Goal: Find specific page/section: Find specific page/section

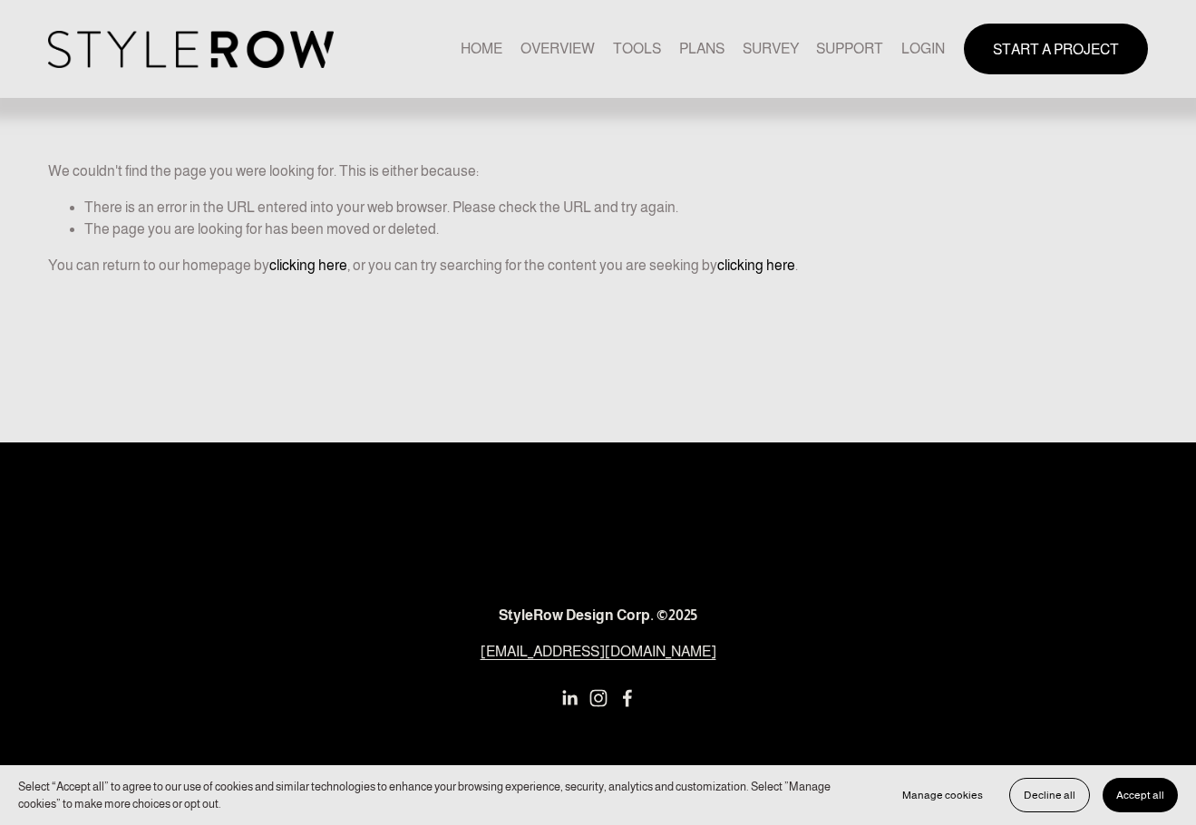
click at [927, 51] on link "LOGIN" at bounding box center [923, 48] width 44 height 24
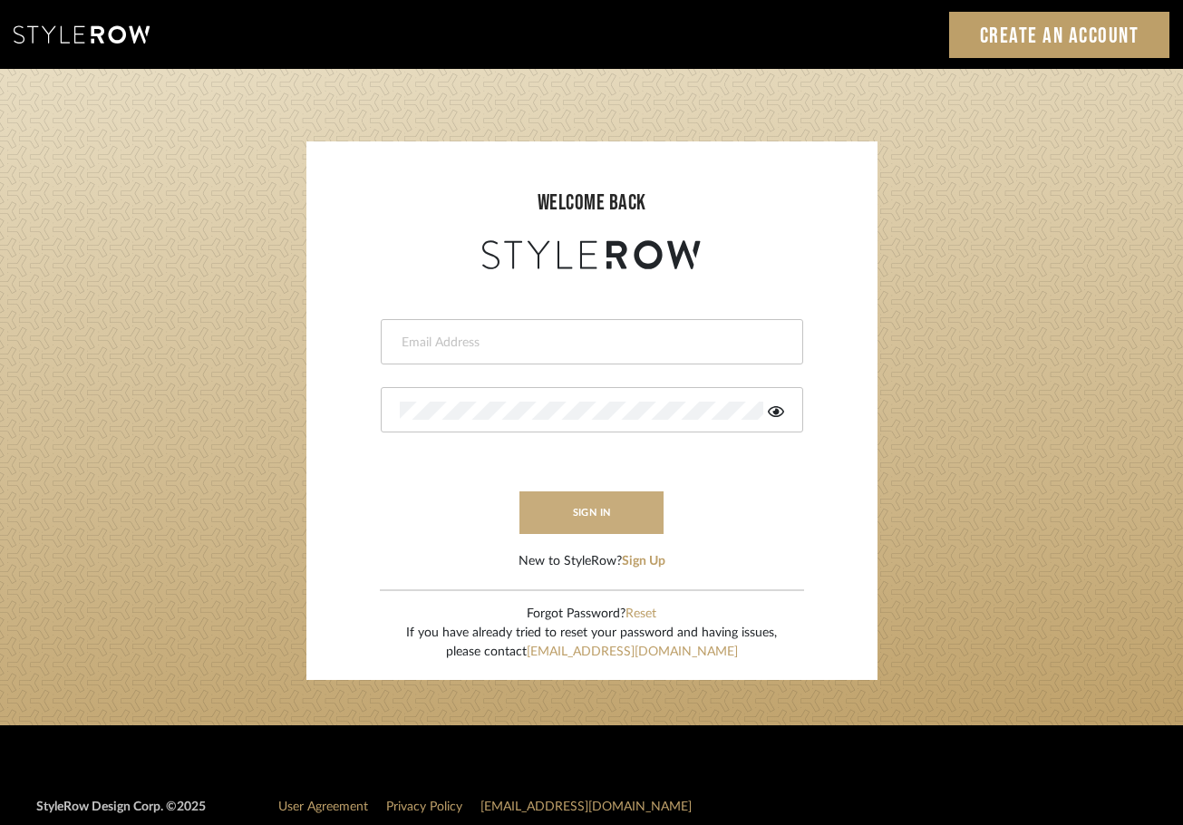
type input "afleener@marikameyer.com"
click at [607, 516] on button "sign in" at bounding box center [592, 512] width 145 height 43
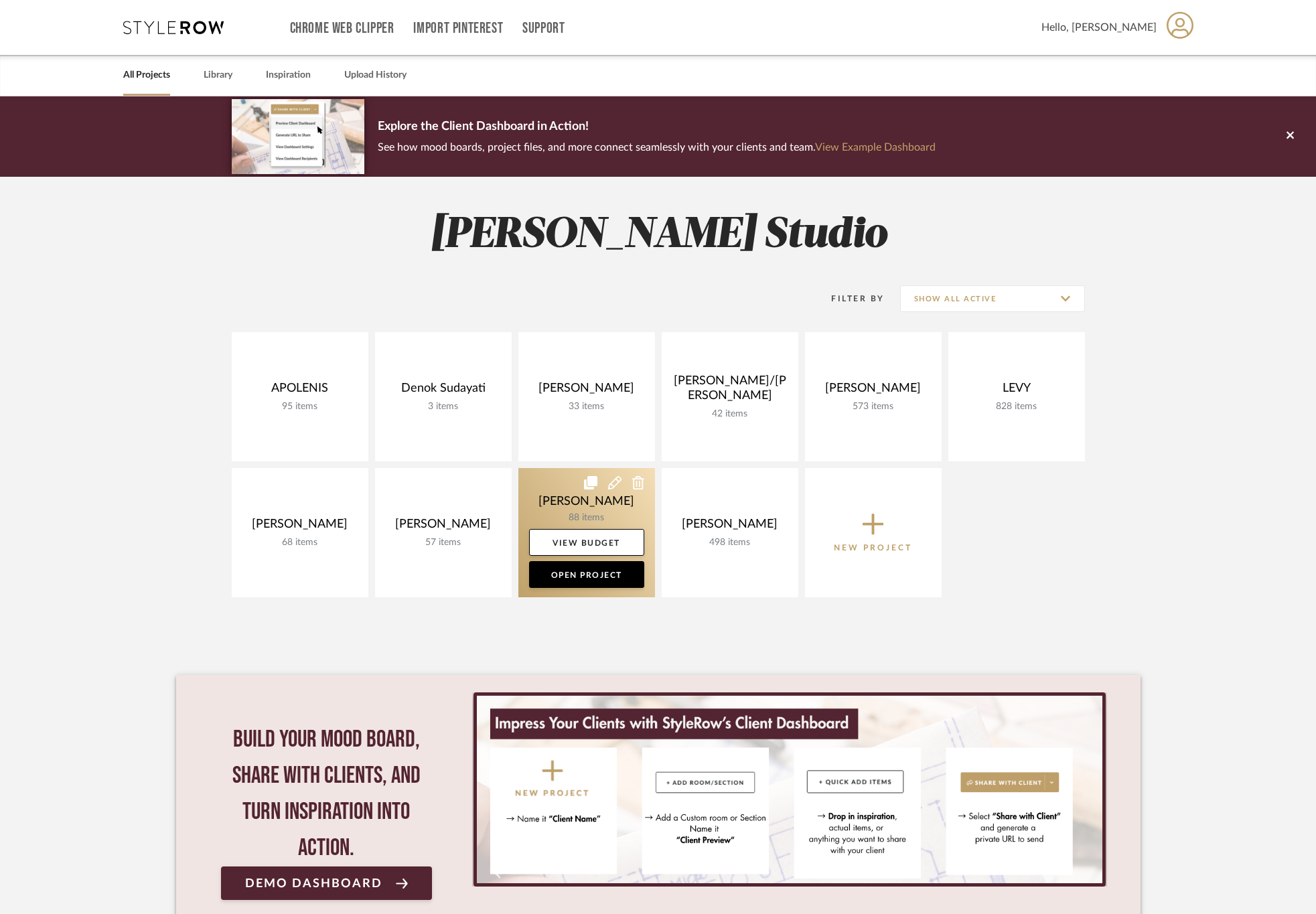
click at [555, 492] on link at bounding box center [586, 532] width 137 height 129
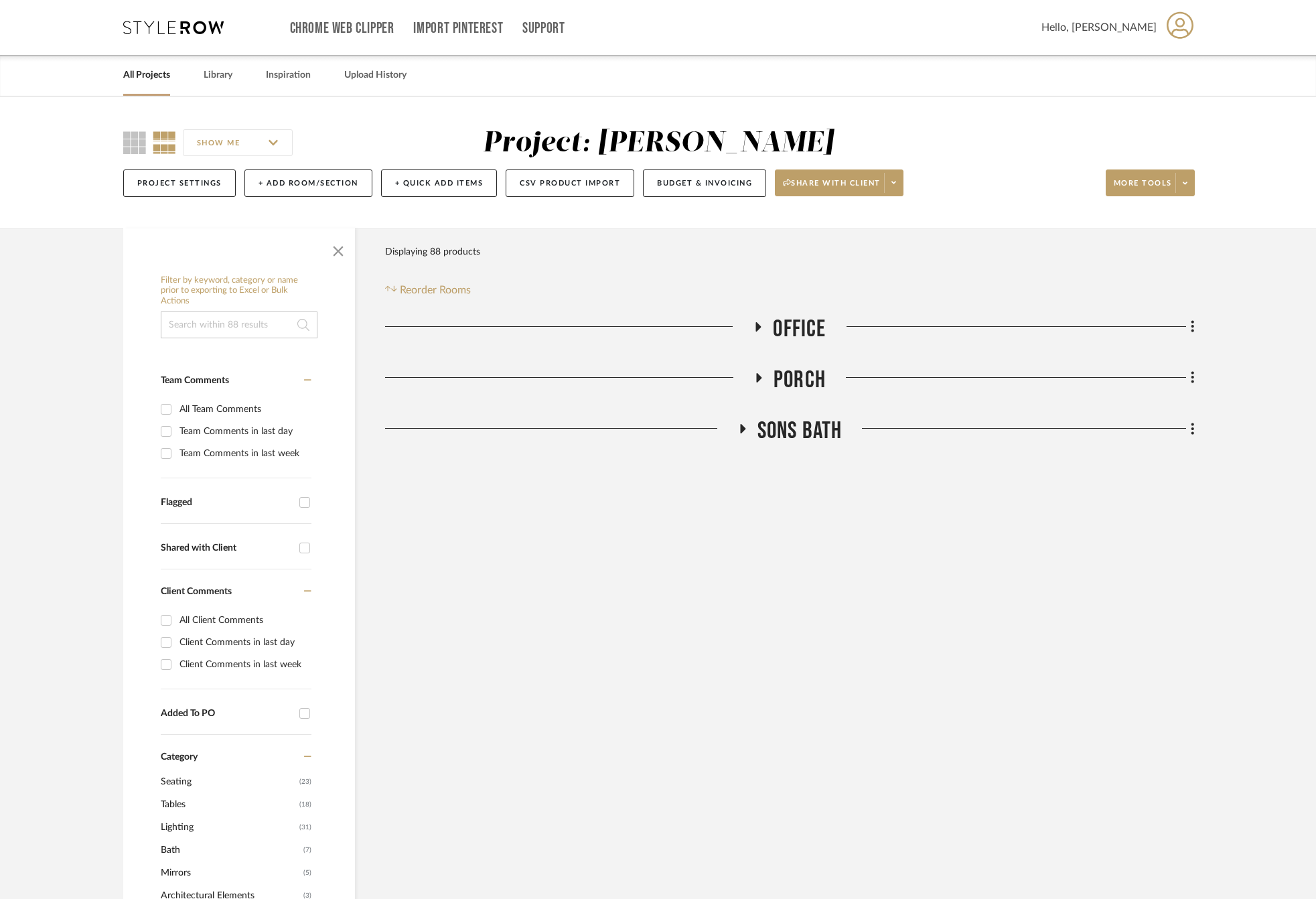
click at [800, 440] on span "SONS Bath" at bounding box center [800, 431] width 85 height 29
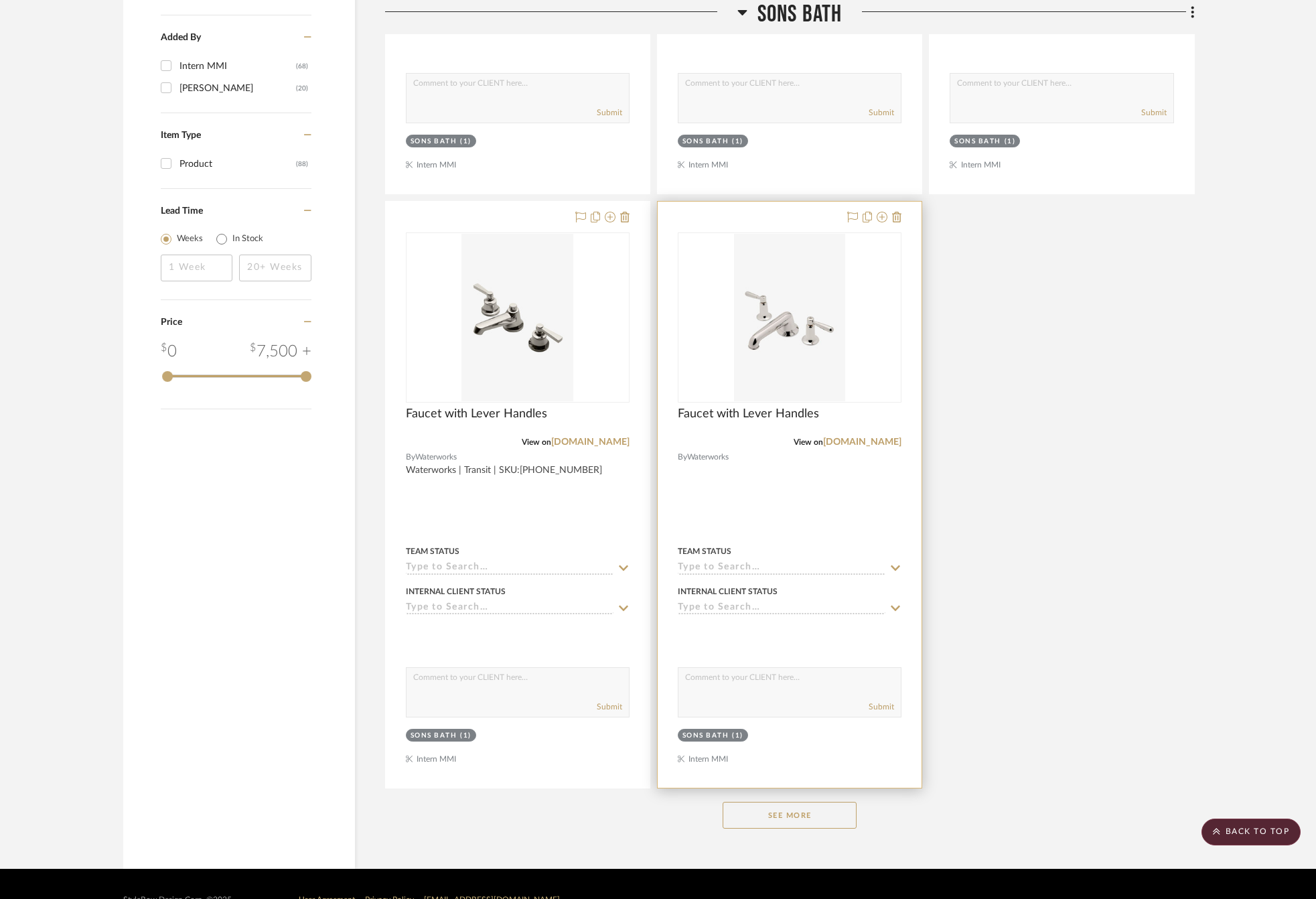
scroll to position [1491, 0]
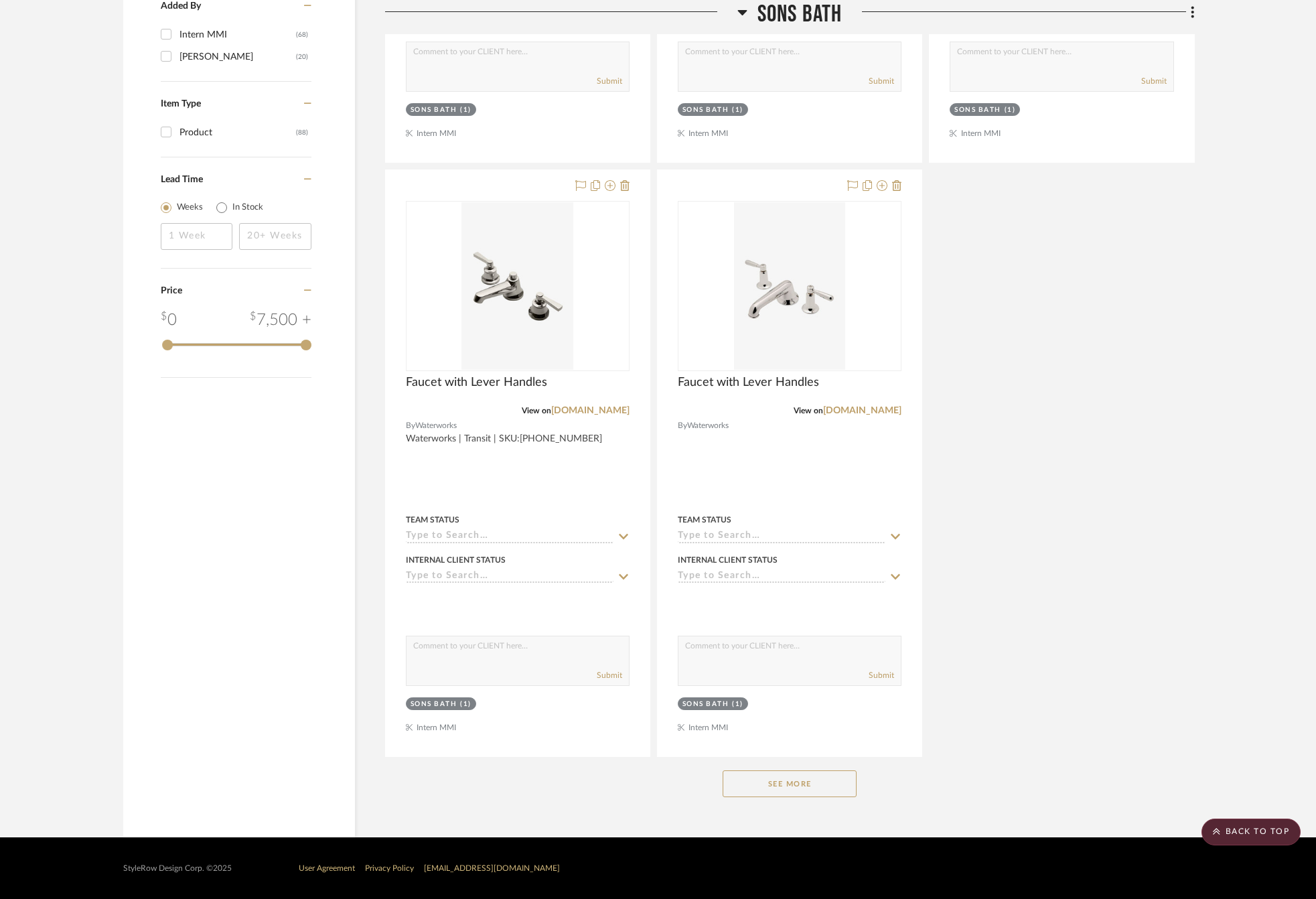
click at [802, 785] on button "See More" at bounding box center [789, 784] width 134 height 27
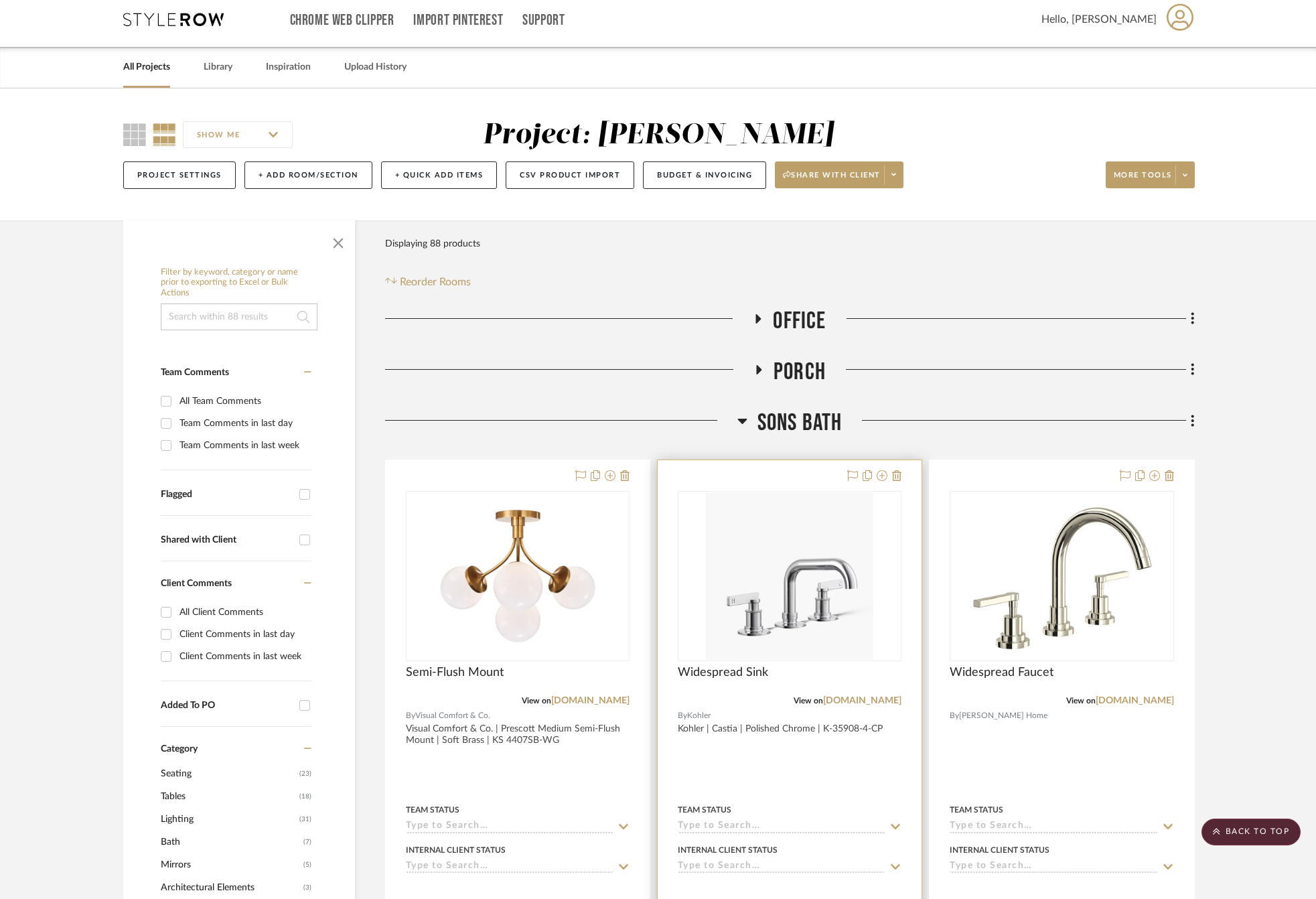
scroll to position [0, 0]
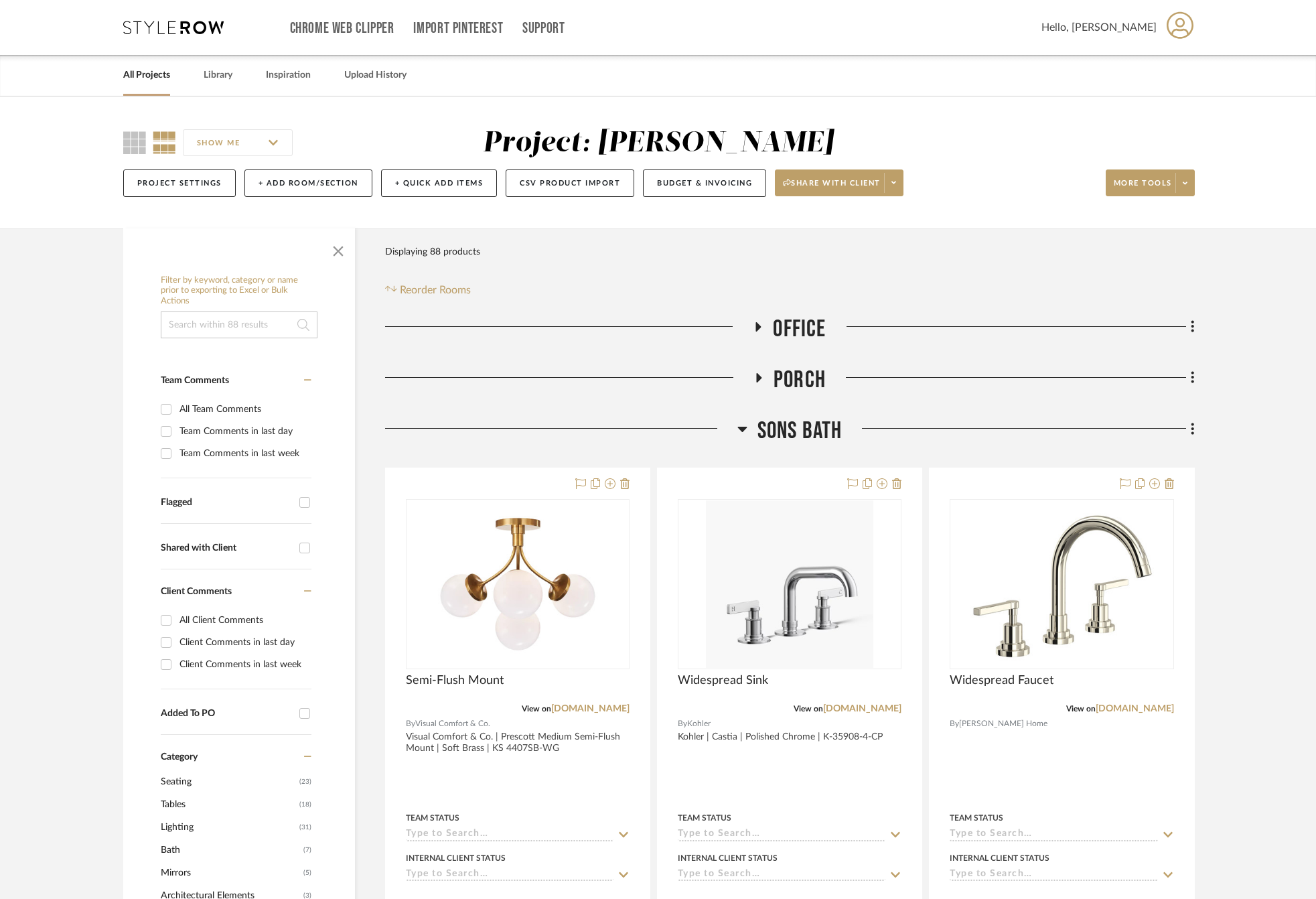
drag, startPoint x: 812, startPoint y: 420, endPoint x: 806, endPoint y: 398, distance: 22.8
click at [812, 420] on span "SONS Bath" at bounding box center [800, 431] width 85 height 29
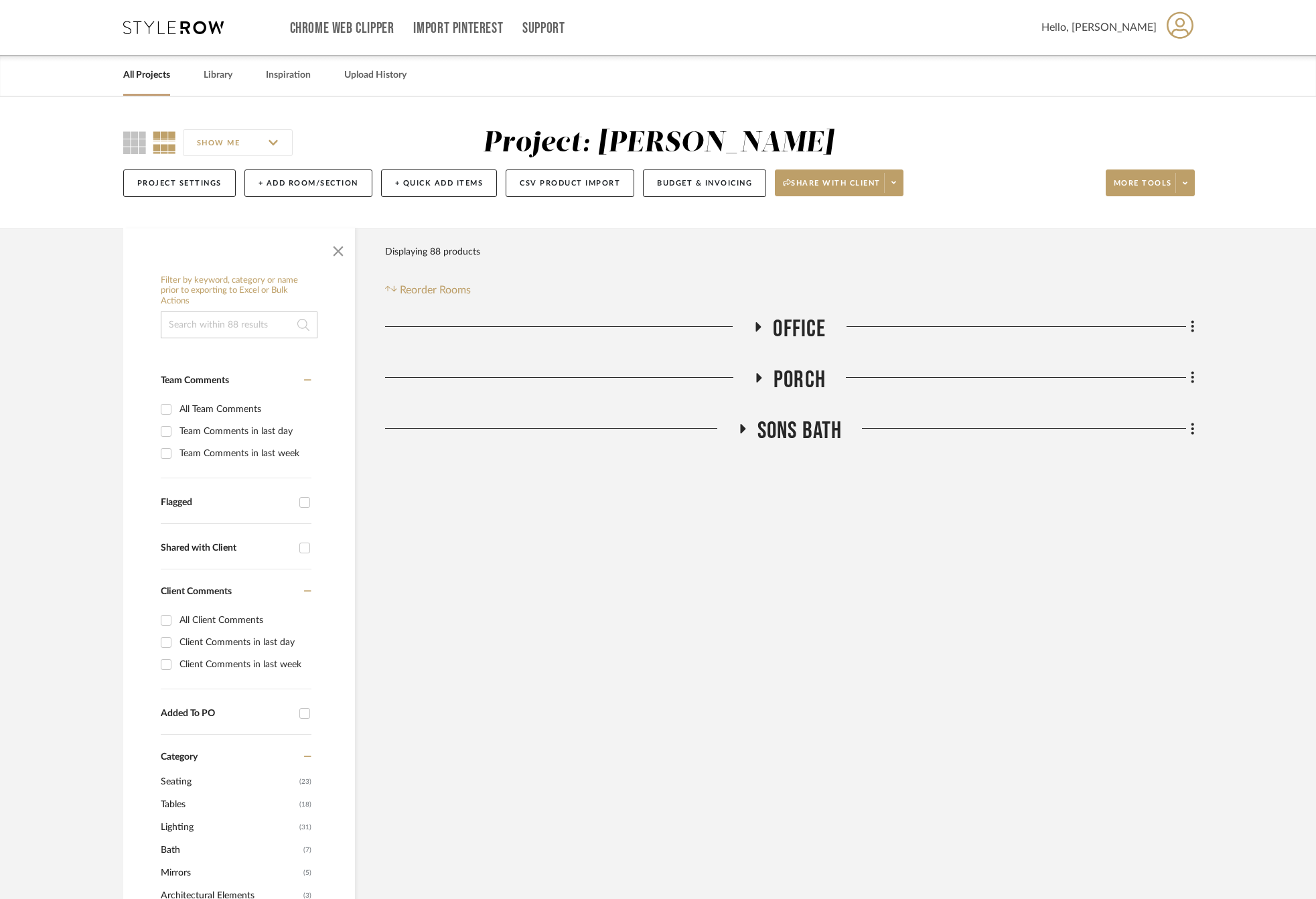
click at [803, 384] on span "Porch" at bounding box center [799, 380] width 52 height 29
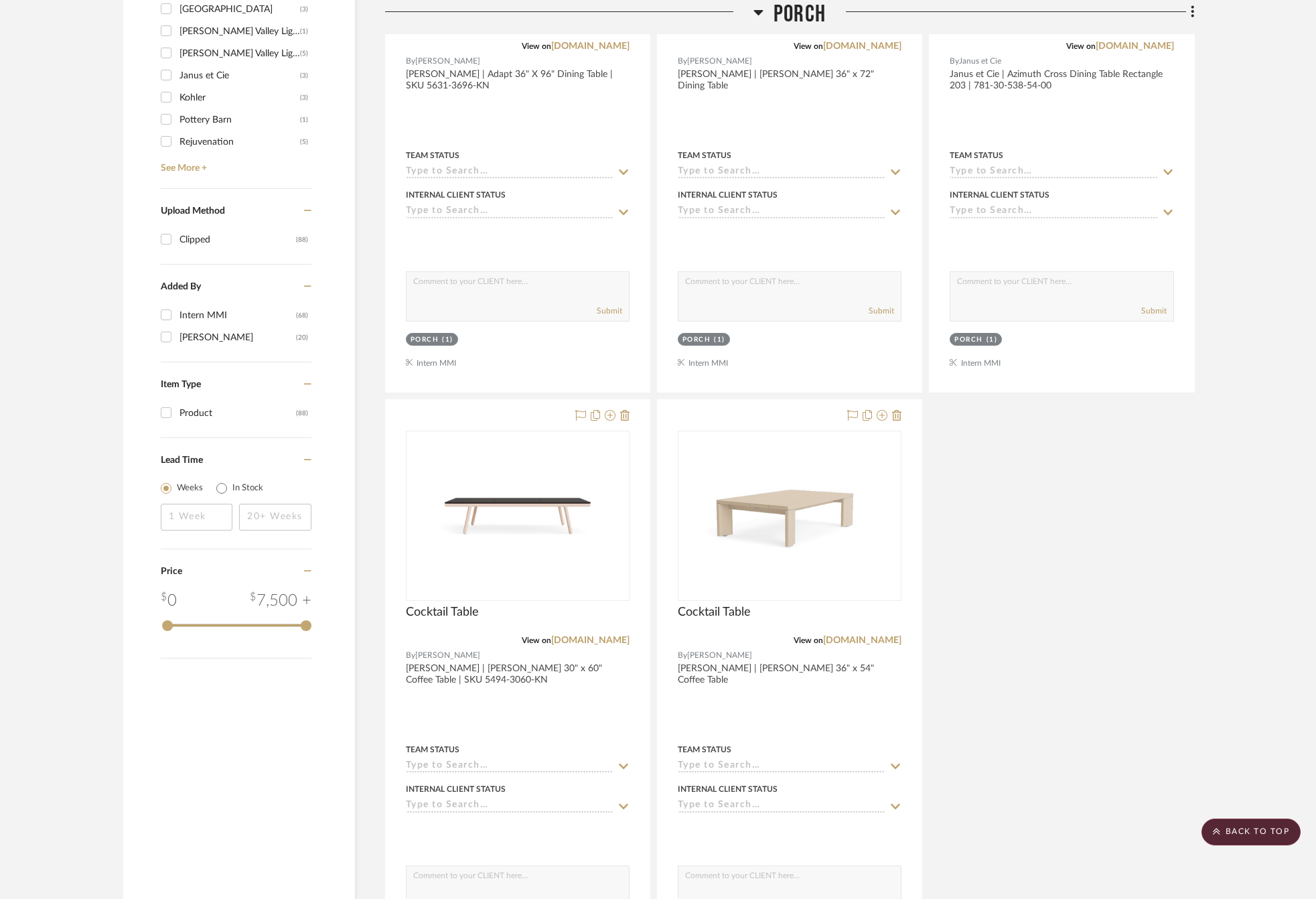
scroll to position [1509, 0]
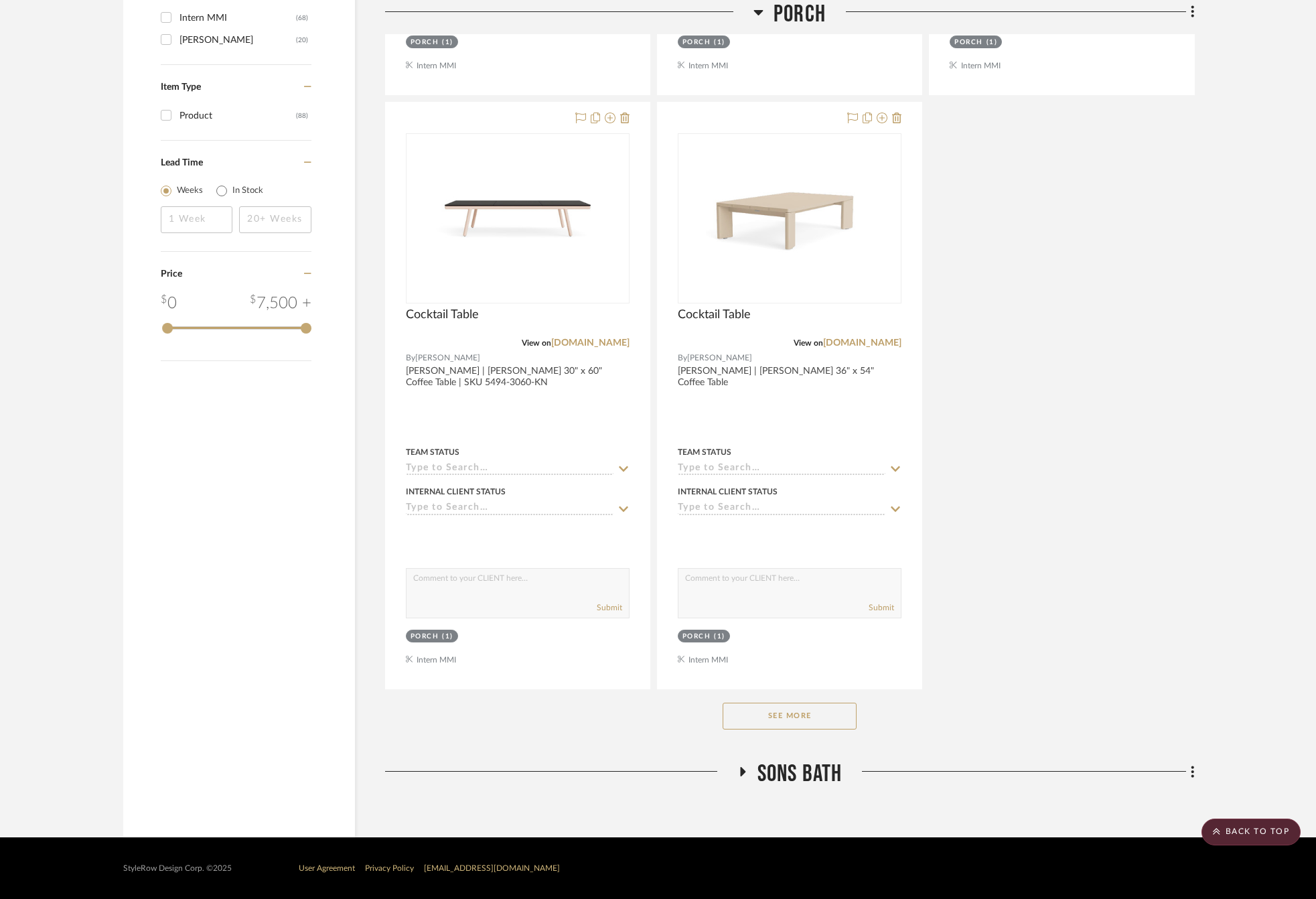
click at [787, 715] on button "See More" at bounding box center [789, 716] width 134 height 27
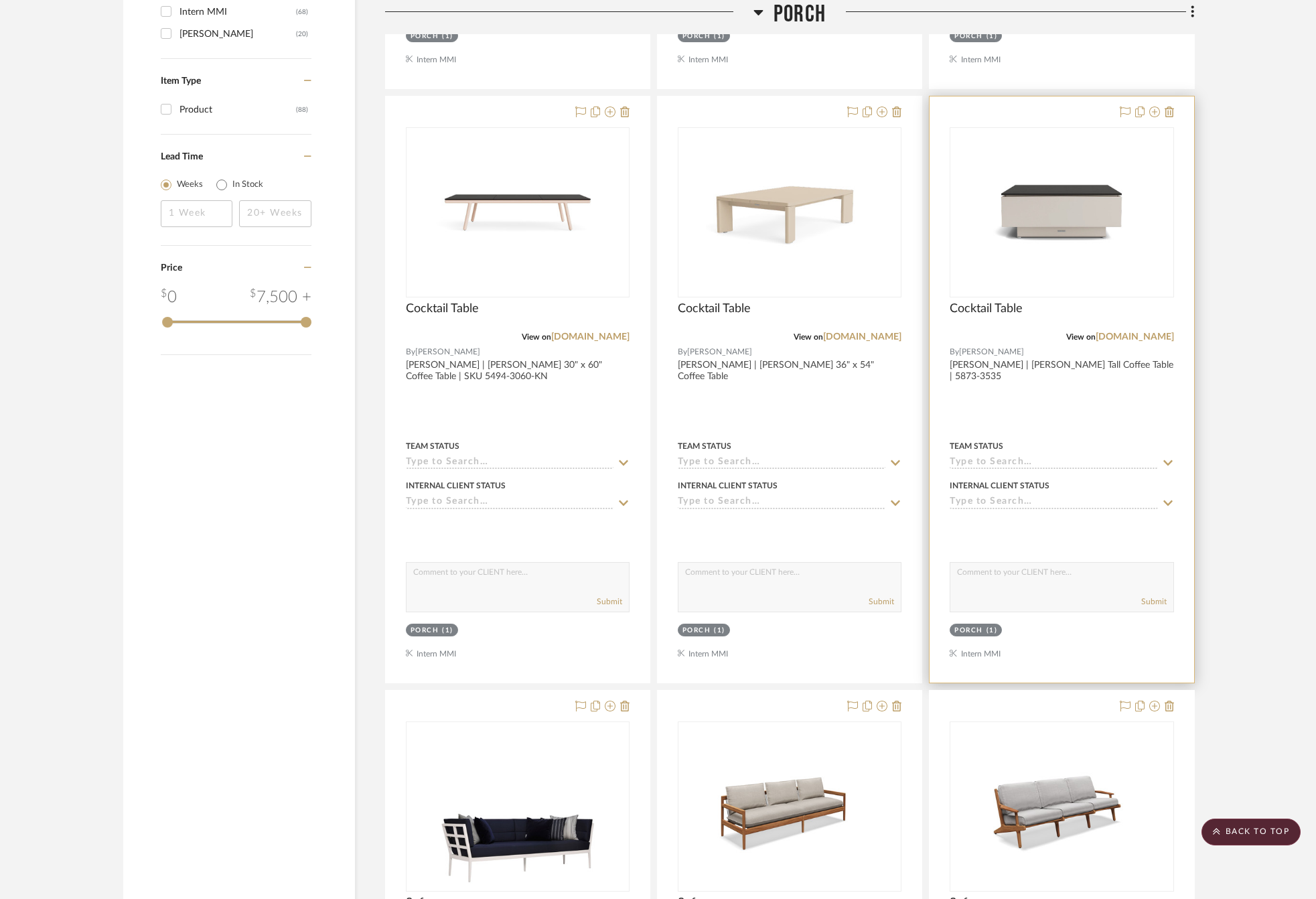
click at [1063, 394] on div at bounding box center [1061, 389] width 264 height 586
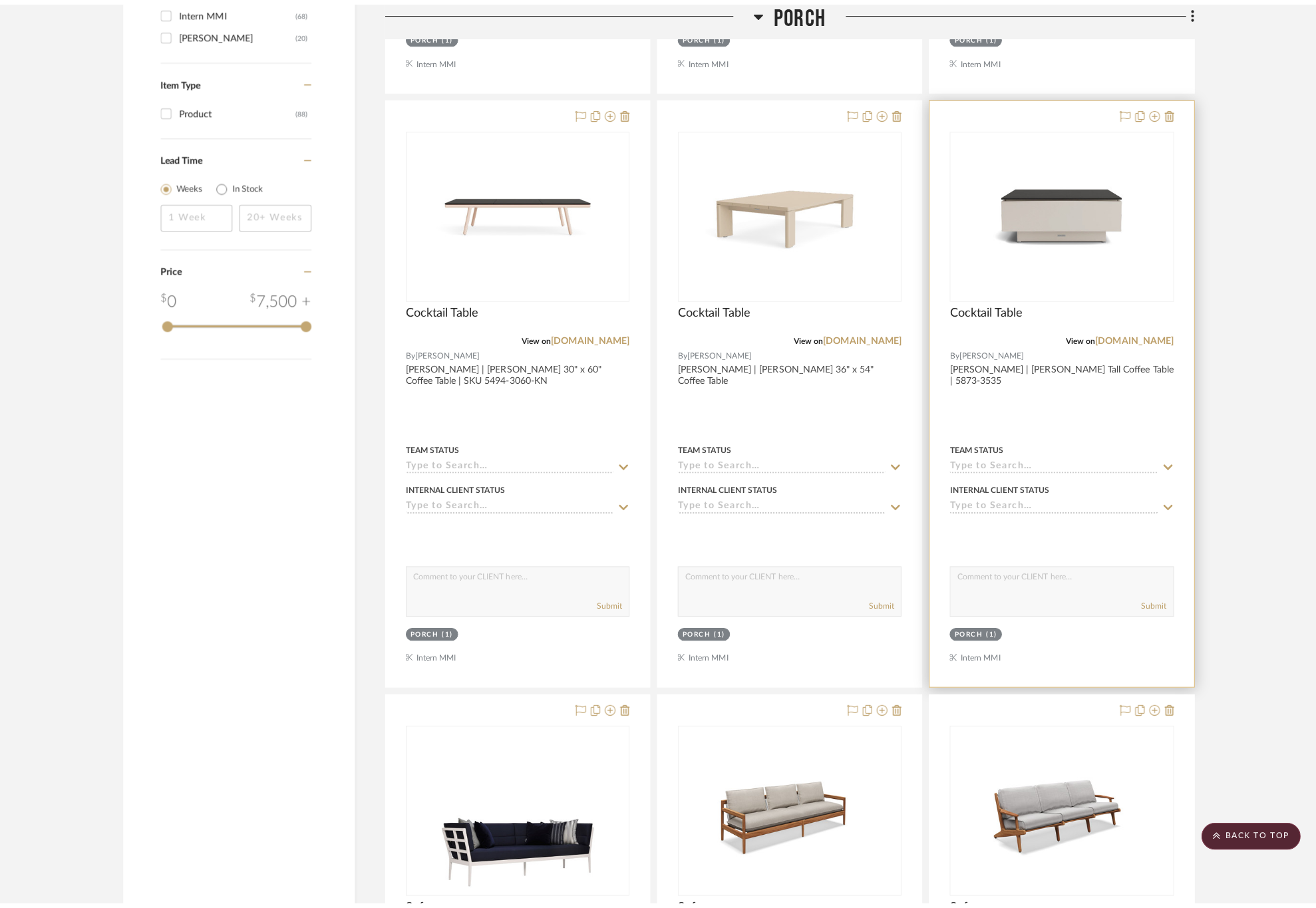
scroll to position [0, 0]
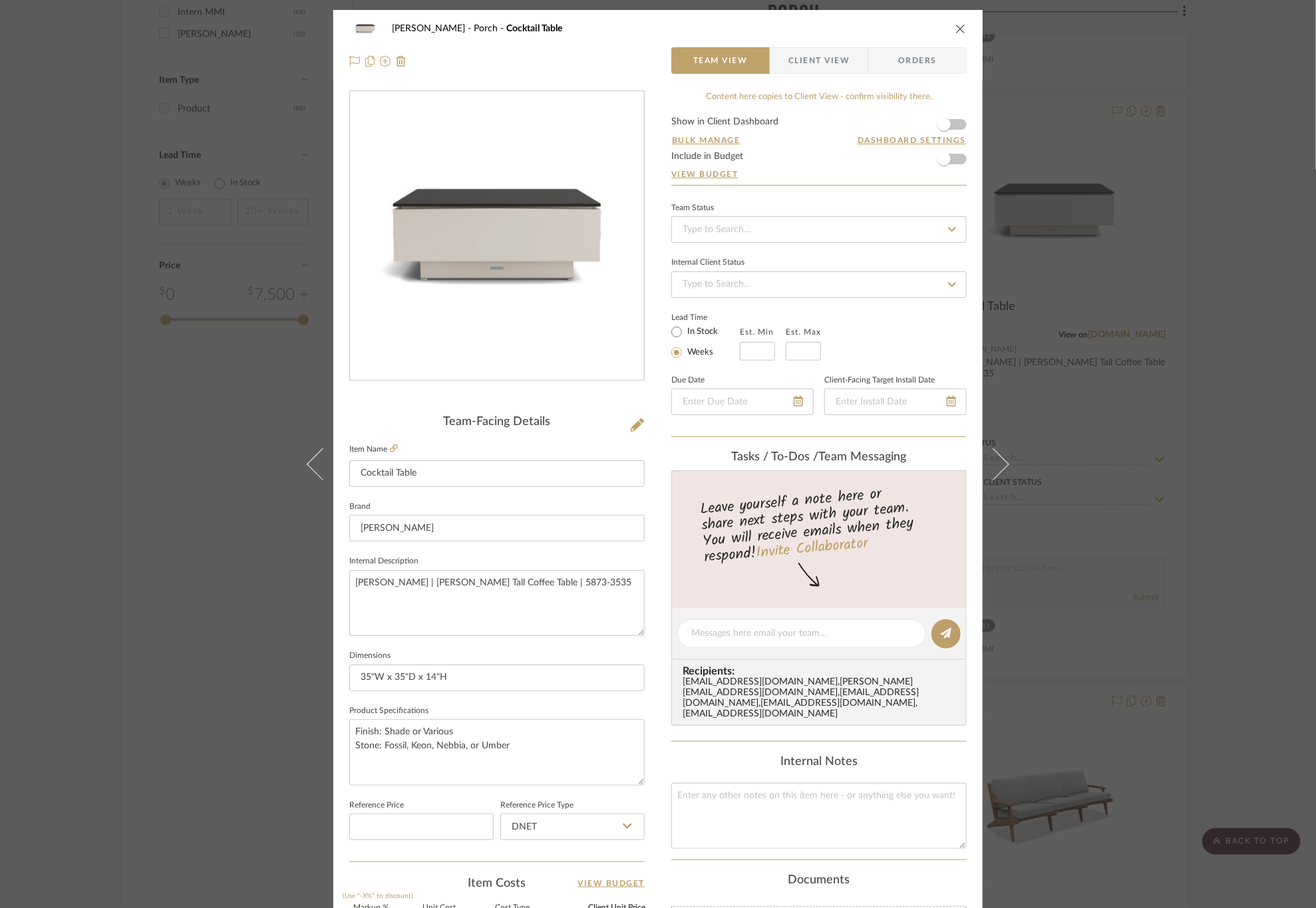
drag, startPoint x: 1268, startPoint y: 511, endPoint x: 1256, endPoint y: 519, distance: 14.4
click at [1268, 511] on div "OYER Porch Cocktail Table Team View Client View Orders Team-Facing Details Item…" at bounding box center [658, 454] width 1316 height 908
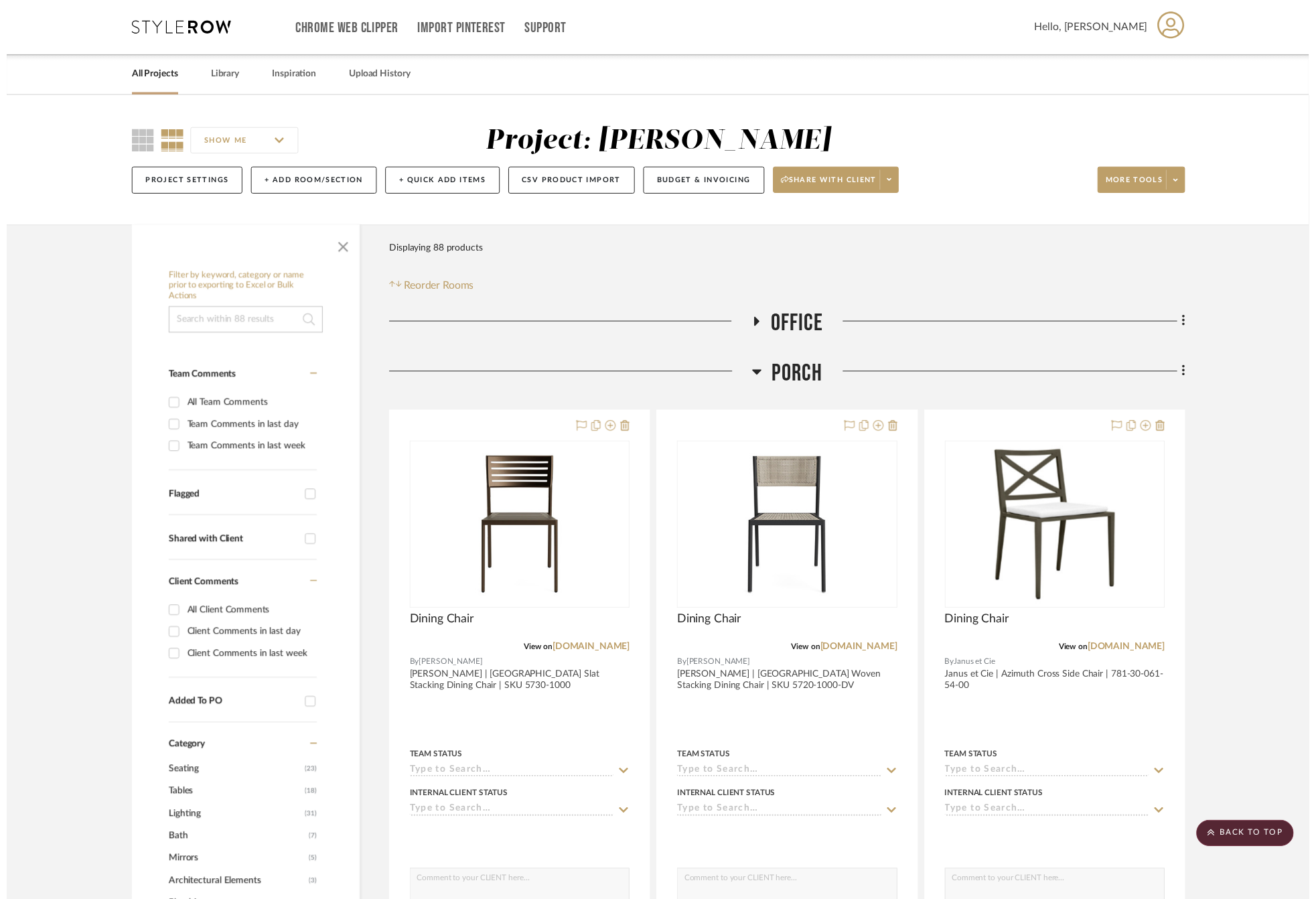
scroll to position [1509, 0]
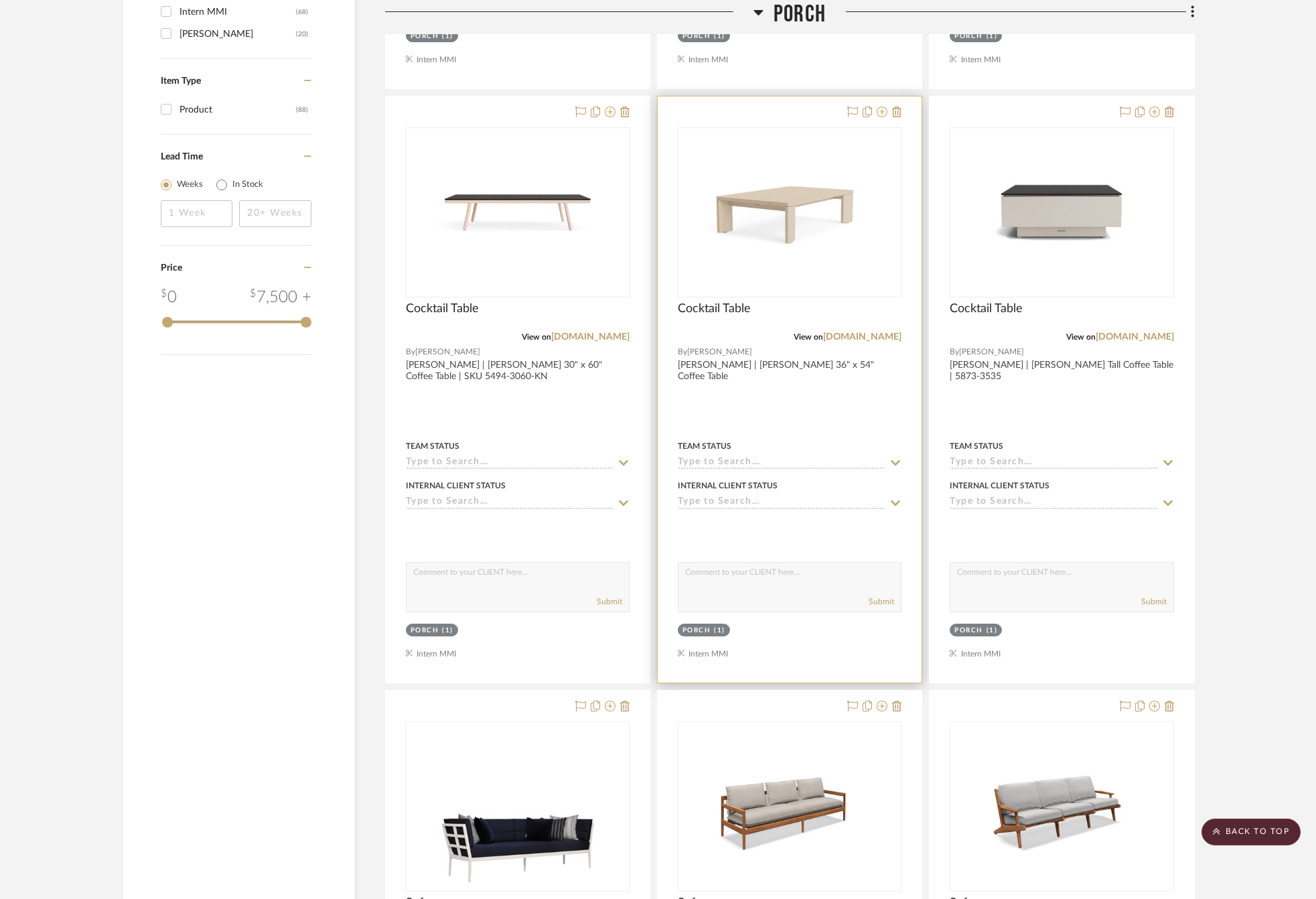
click at [863, 396] on div at bounding box center [789, 389] width 264 height 586
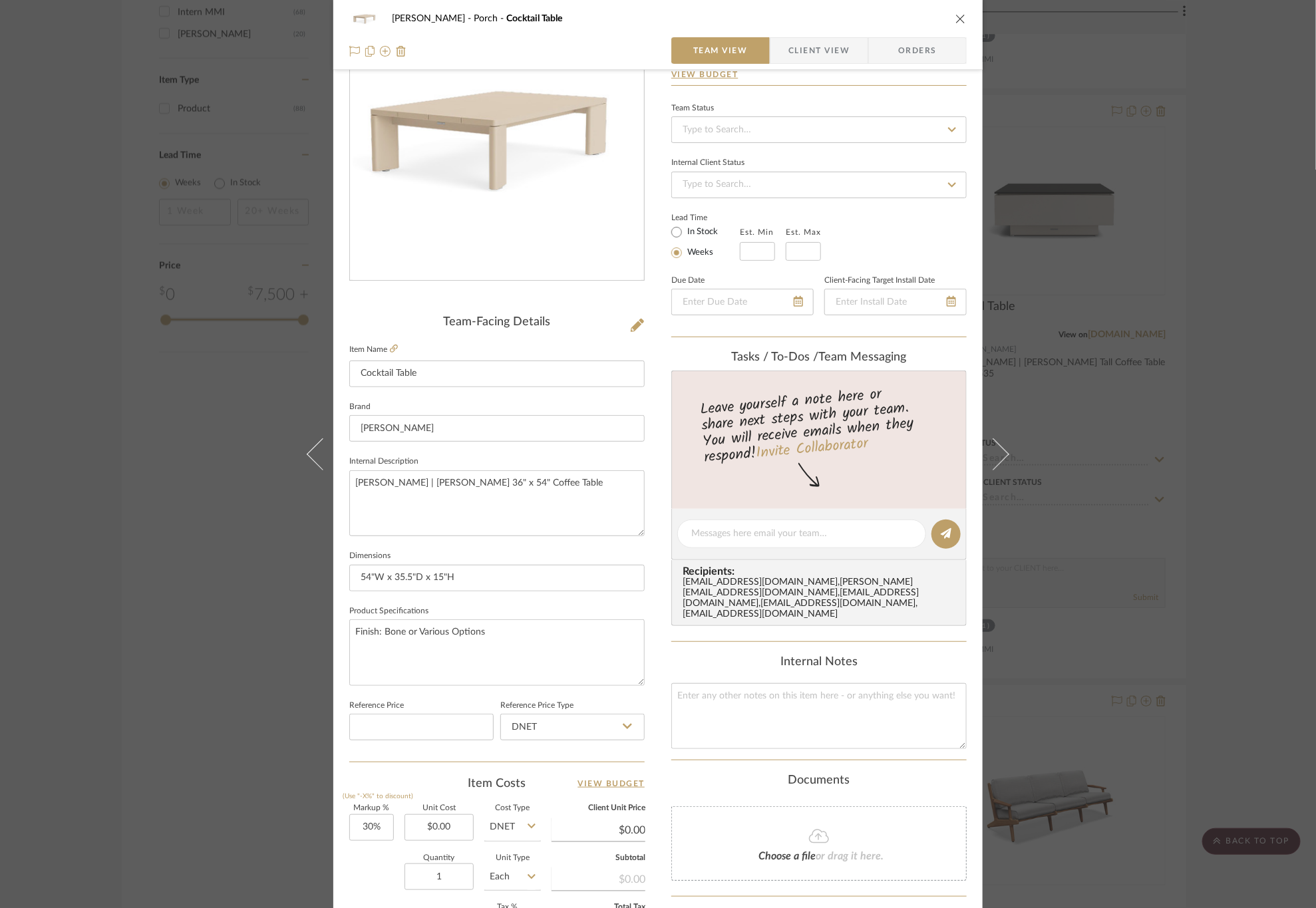
scroll to position [0, 0]
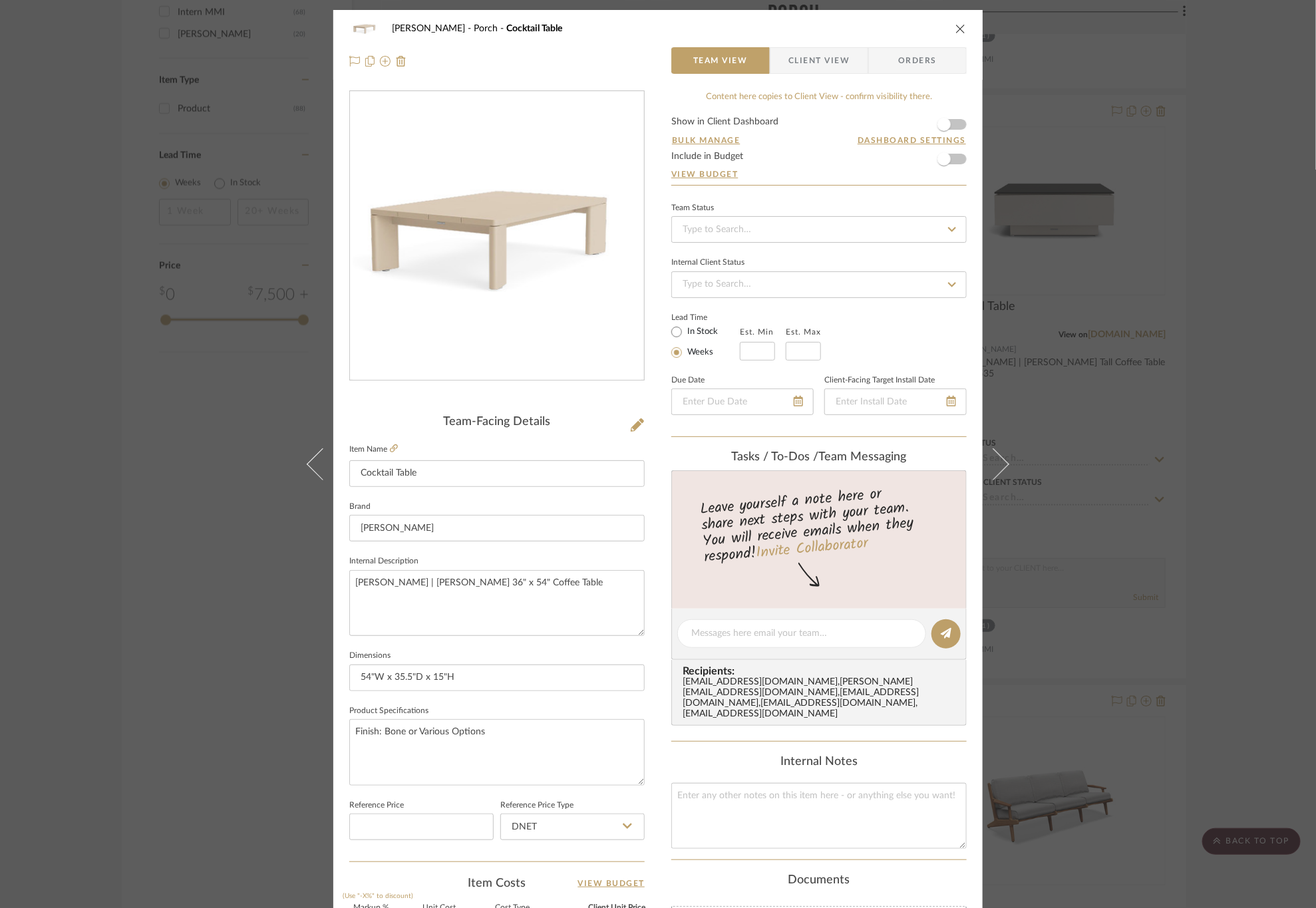
click at [955, 30] on icon "close" at bounding box center [960, 29] width 11 height 11
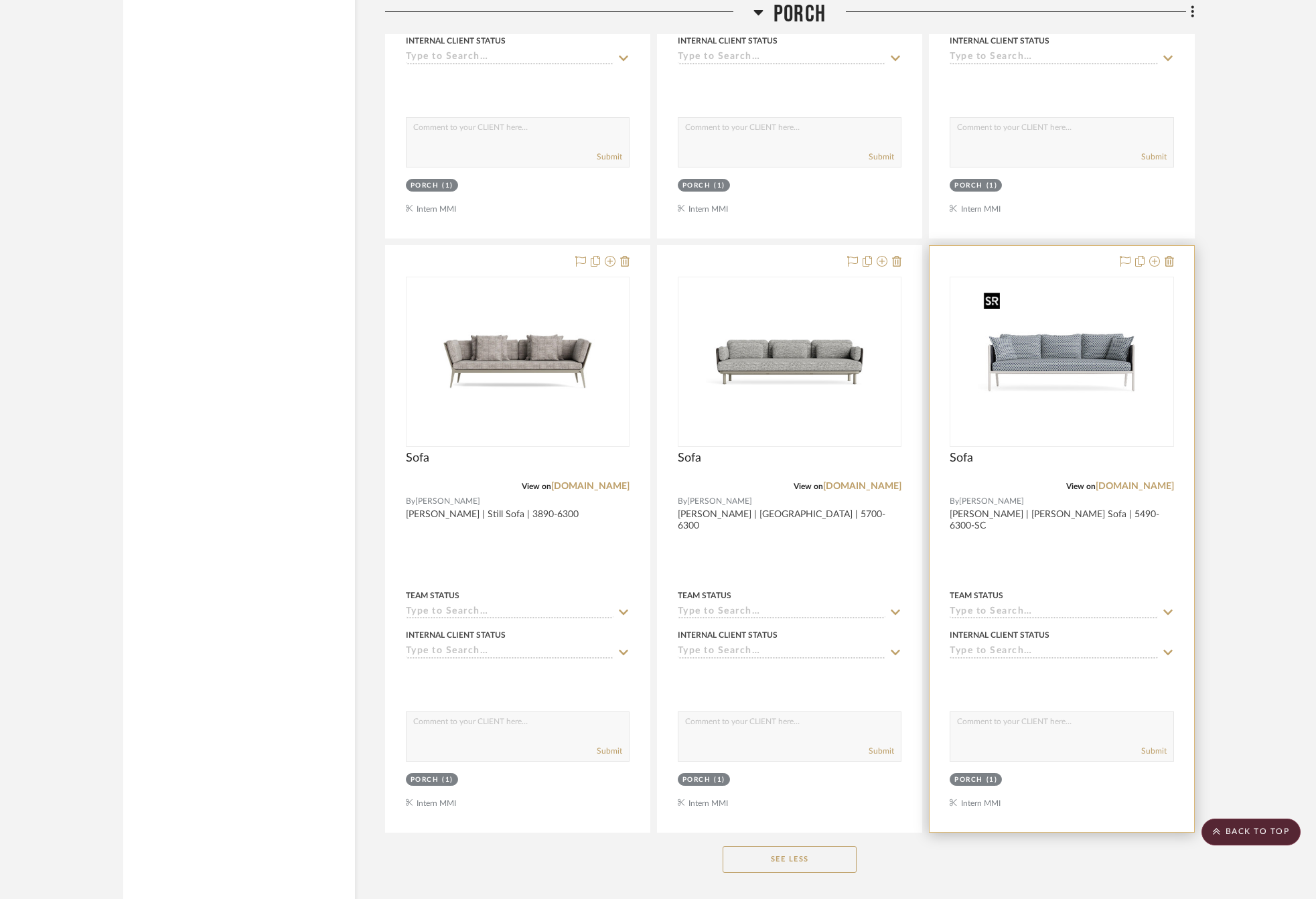
scroll to position [2701, 0]
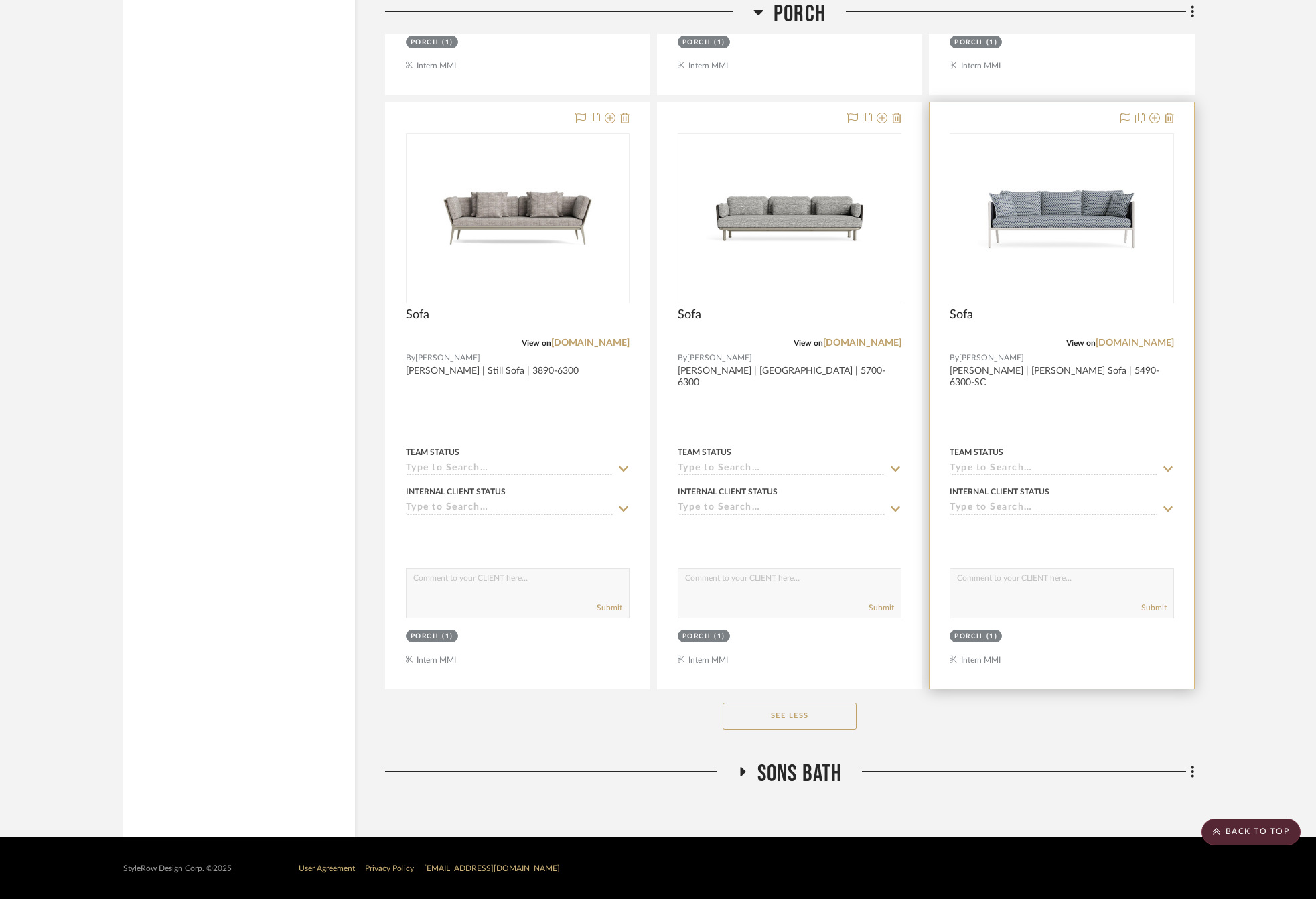
click at [1080, 414] on div at bounding box center [1061, 395] width 264 height 586
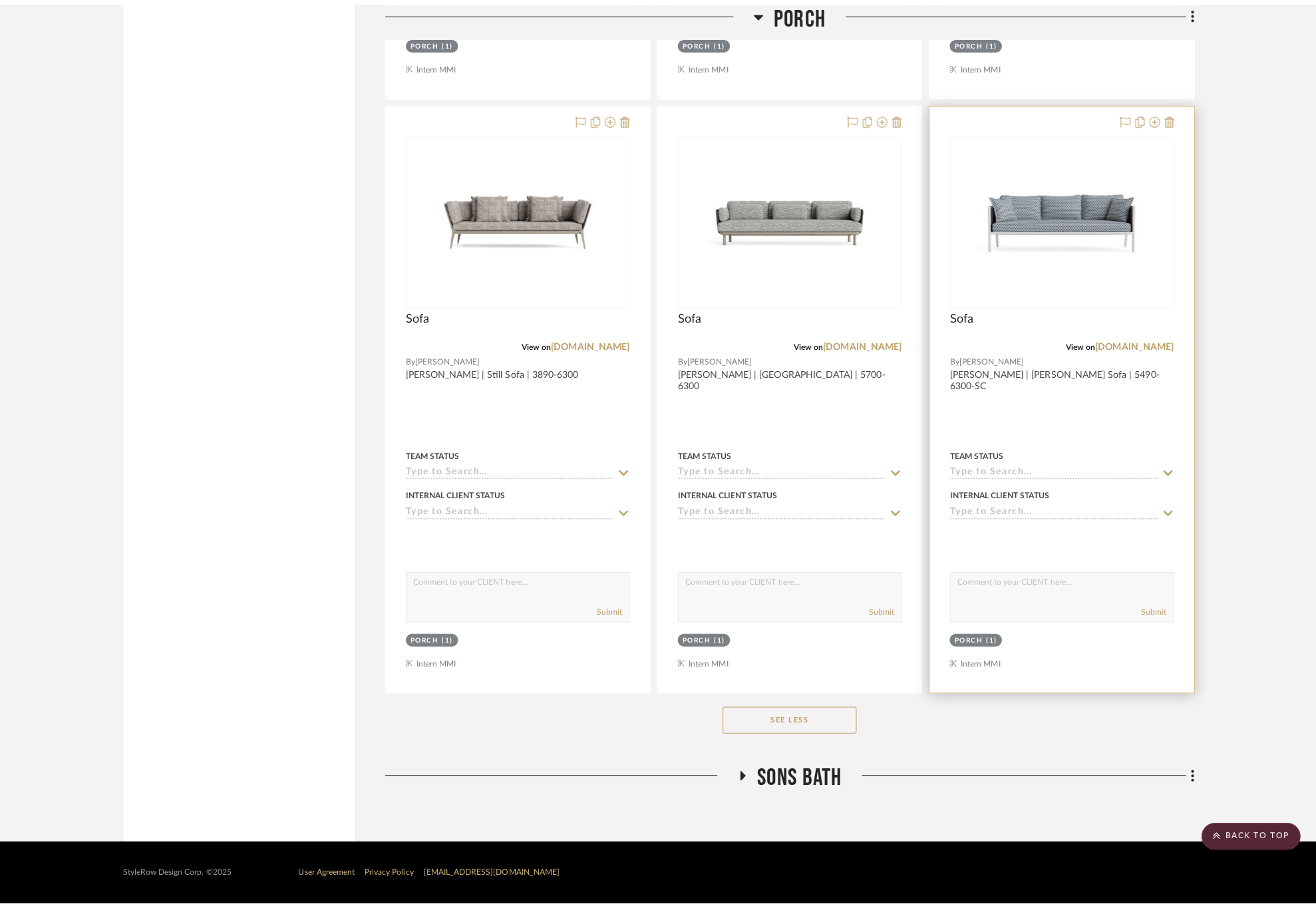
scroll to position [0, 0]
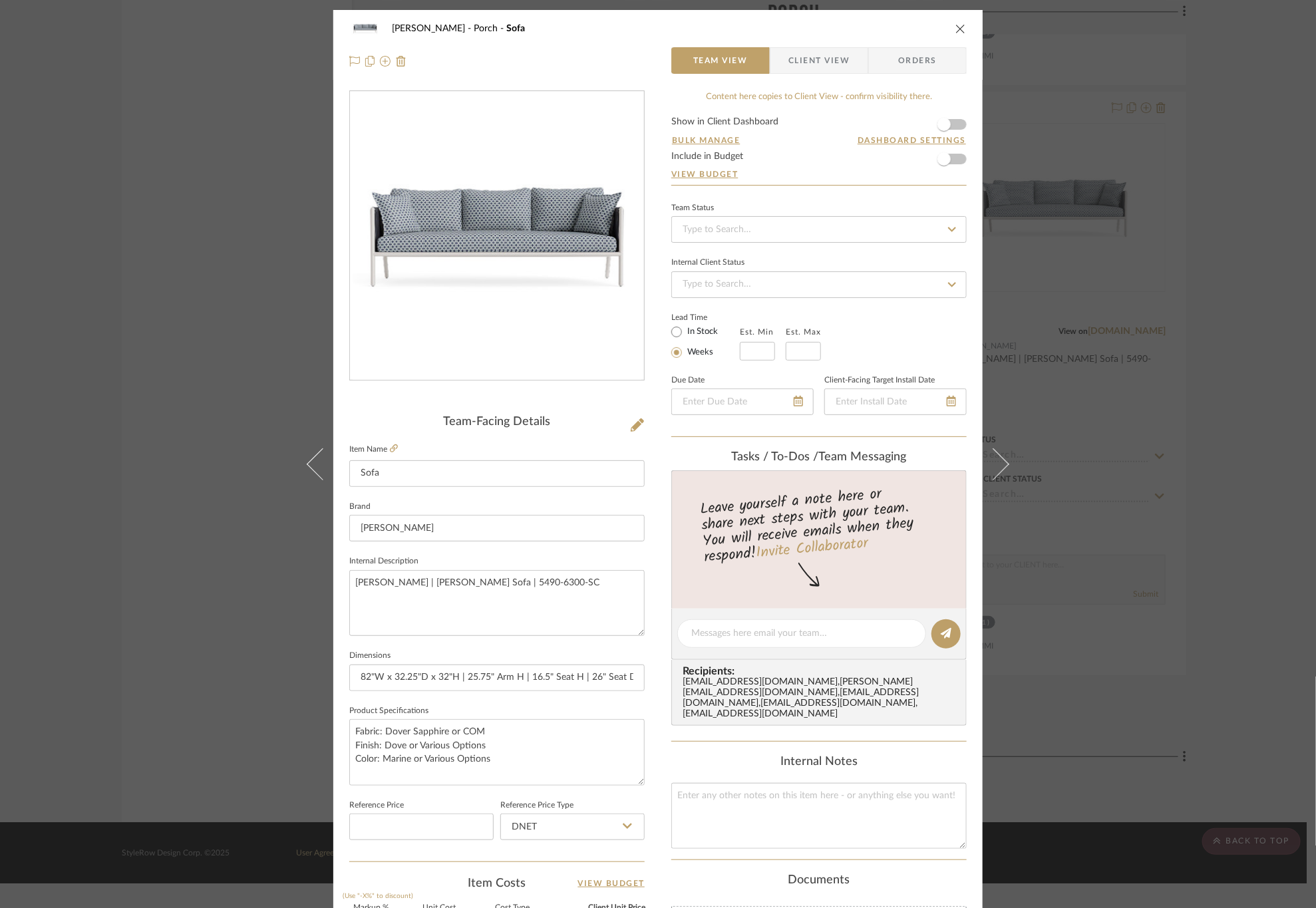
click at [495, 702] on fieldset "Product Specifications Fabric: Dover Sapphire or COM Finish: Dove or Various Op…" at bounding box center [497, 744] width 296 height 84
click at [1236, 610] on div "OYER Porch Sofa Team View Client View Orders Team-Facing Details Item Name Sofa…" at bounding box center [658, 454] width 1316 height 908
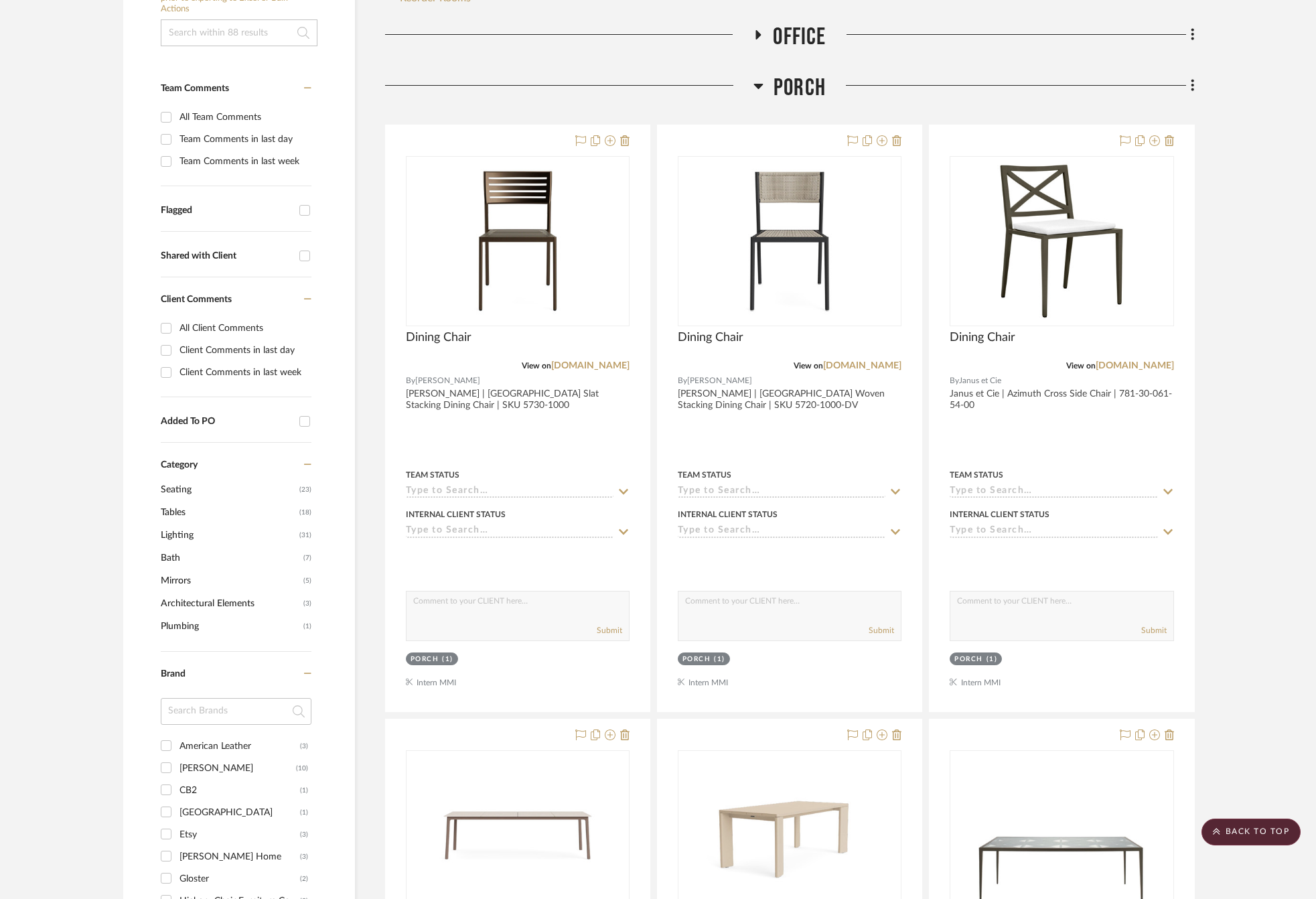
scroll to position [89, 0]
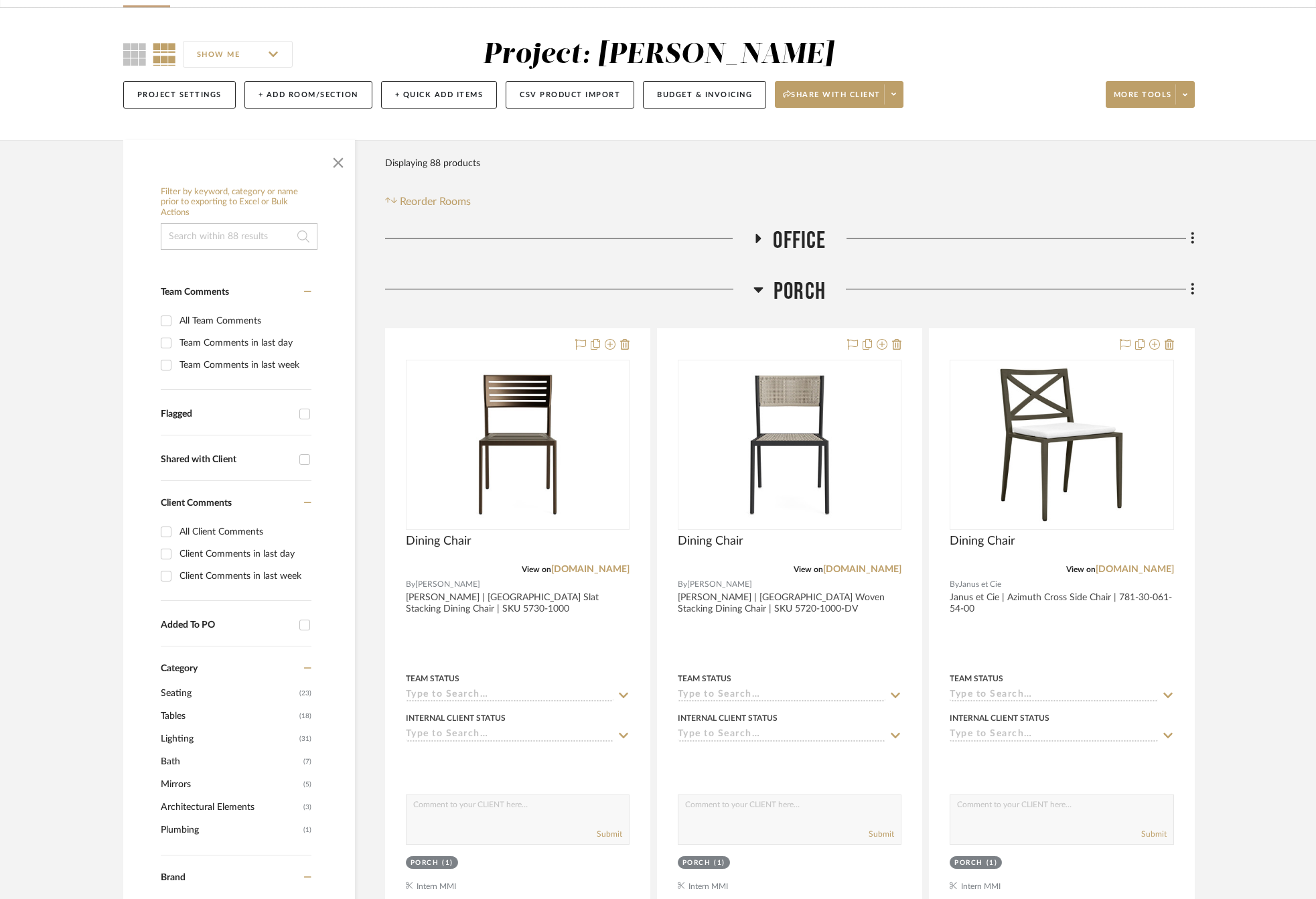
click at [792, 278] on span "Porch" at bounding box center [799, 291] width 52 height 29
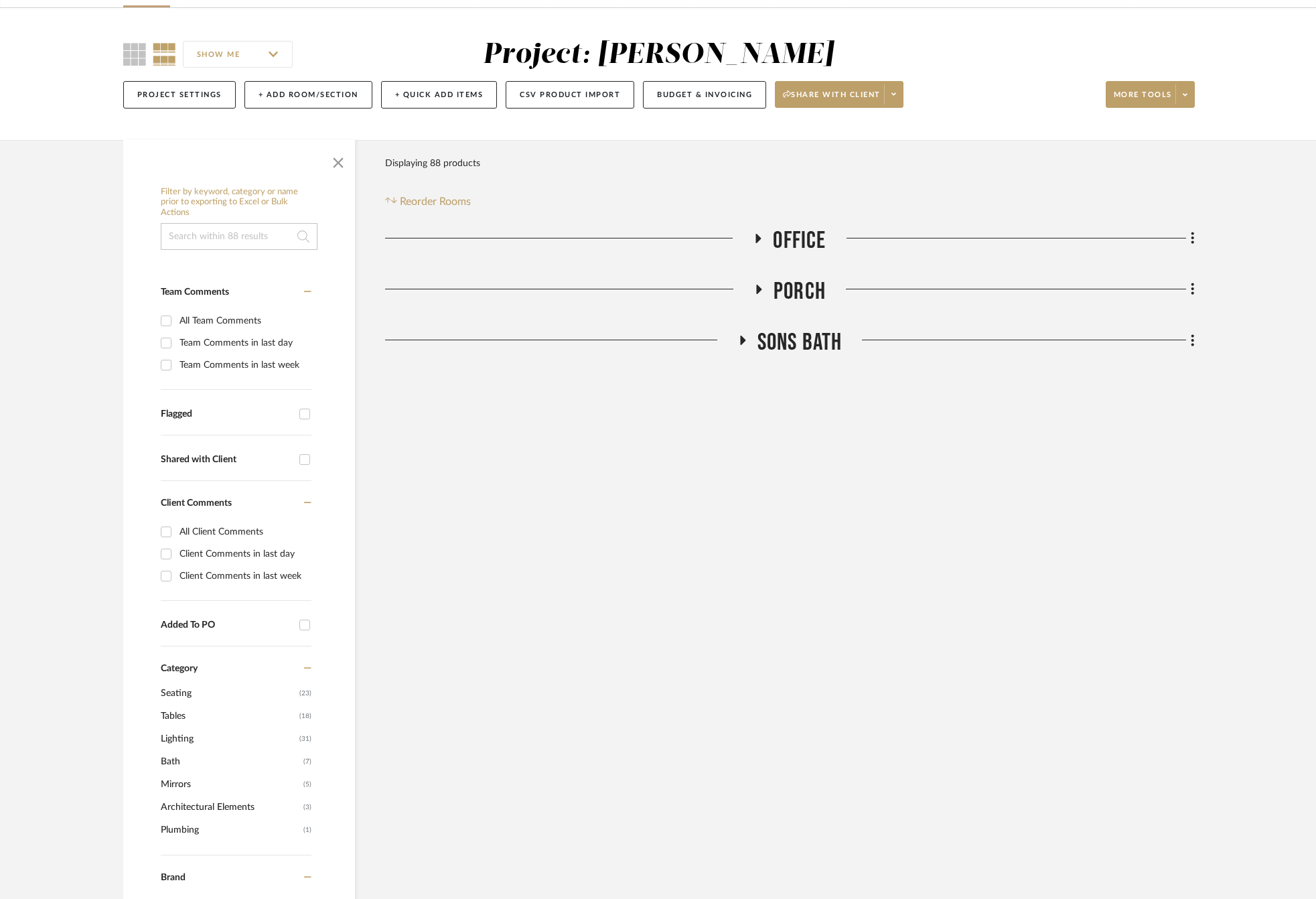
click at [798, 226] on span "Office" at bounding box center [799, 240] width 53 height 29
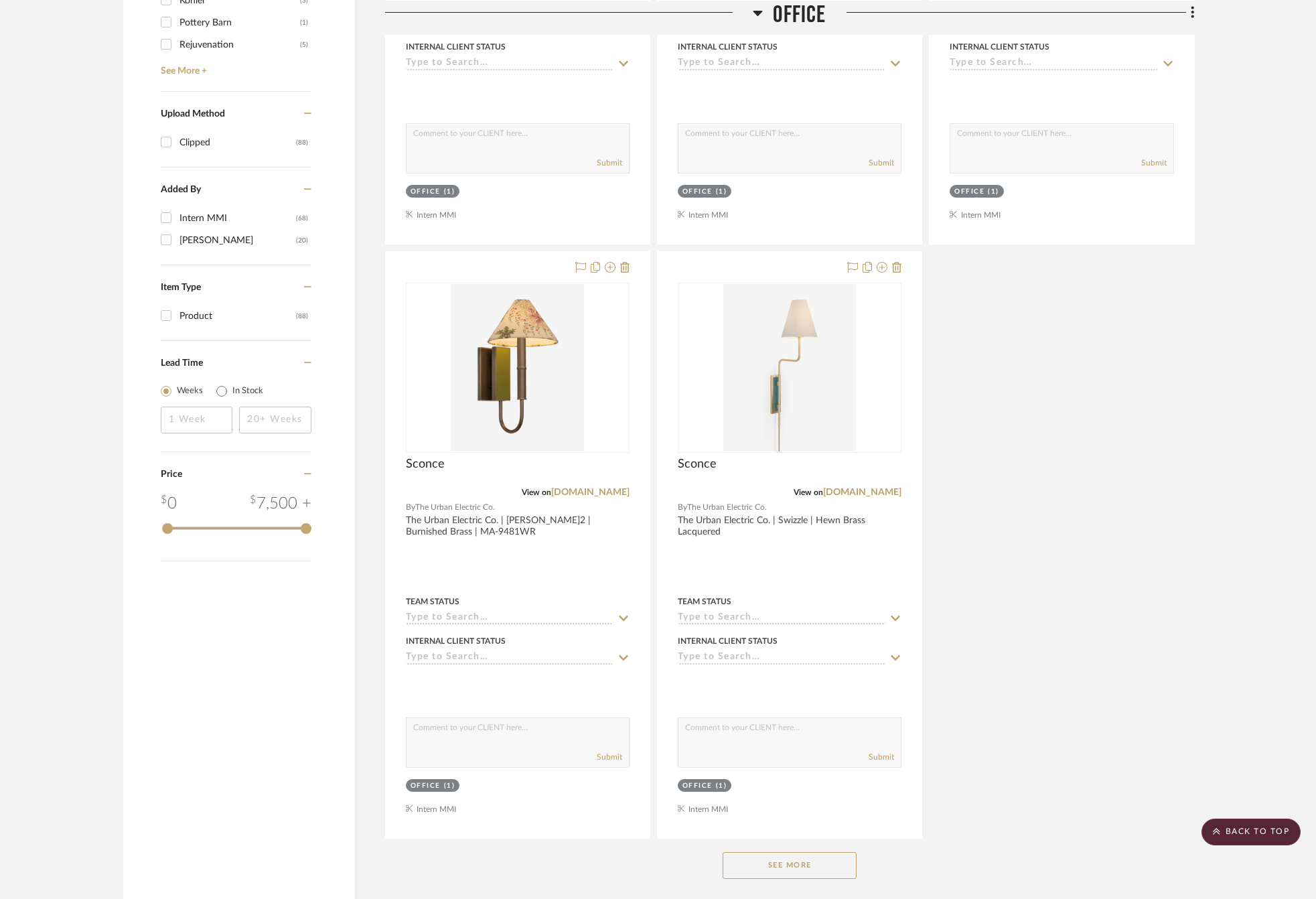
scroll to position [1495, 0]
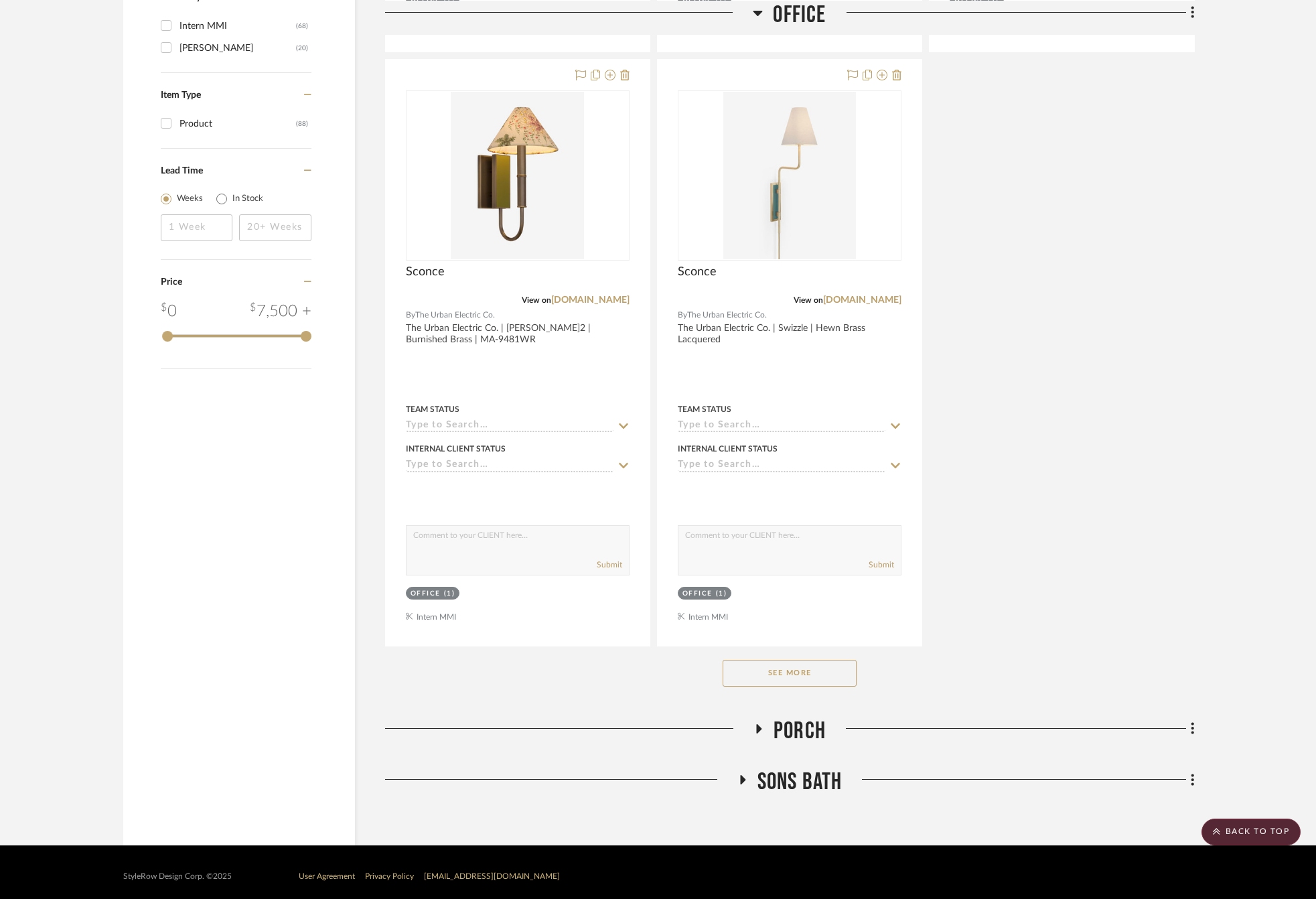
click at [823, 675] on button "See More" at bounding box center [789, 673] width 134 height 27
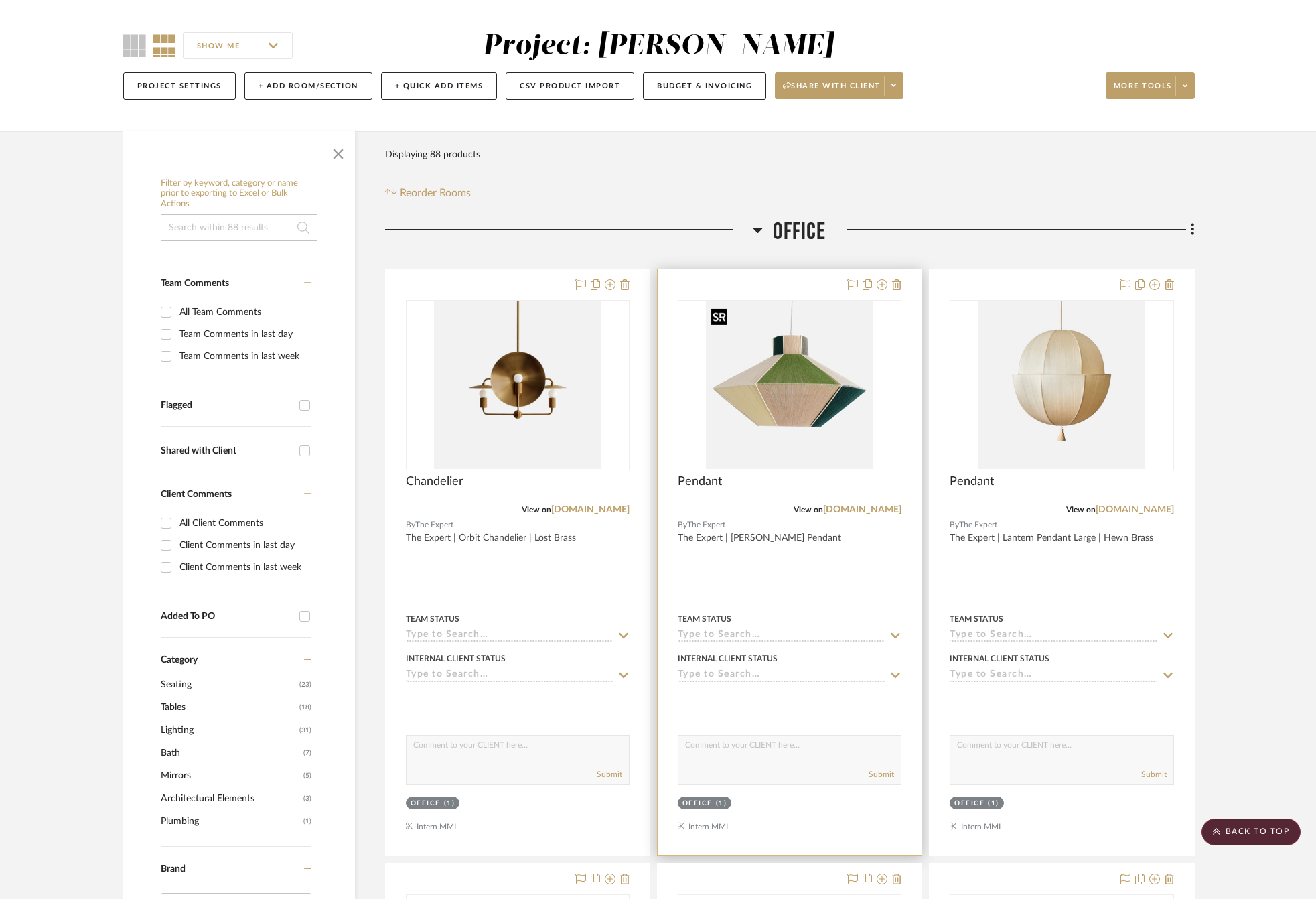
scroll to position [0, 0]
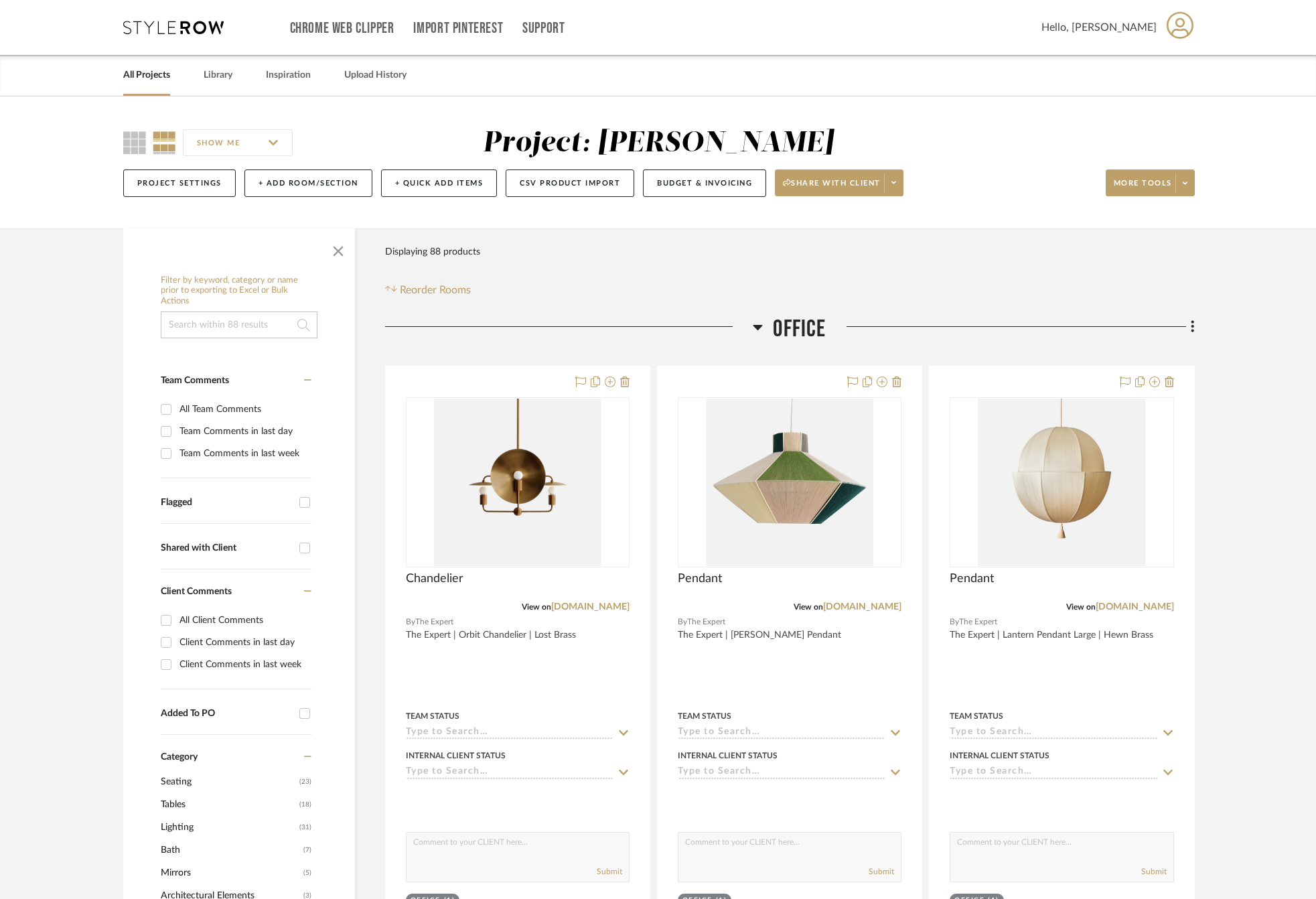
click at [796, 327] on span "Office" at bounding box center [799, 329] width 53 height 29
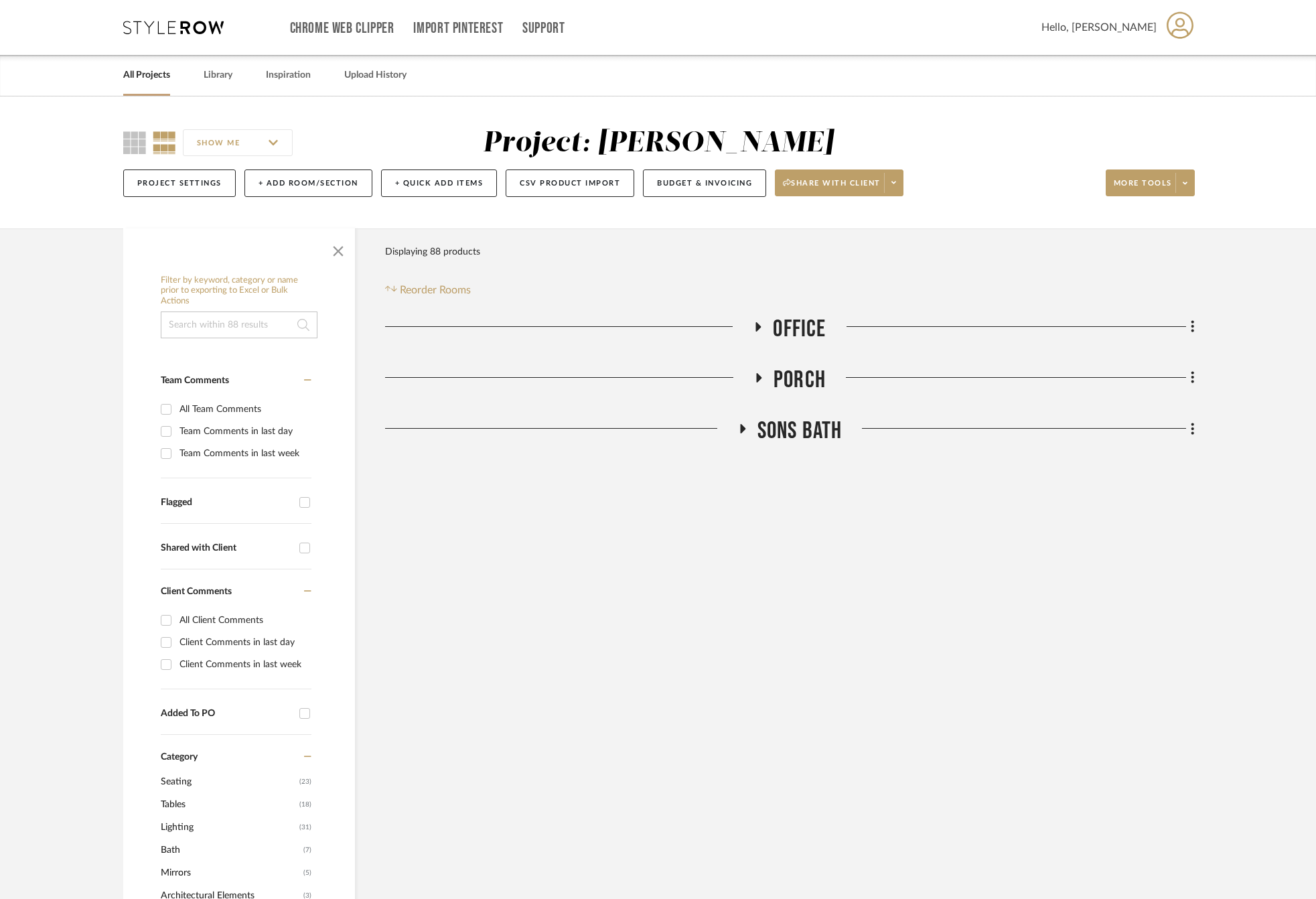
click at [784, 383] on span "Porch" at bounding box center [799, 380] width 52 height 29
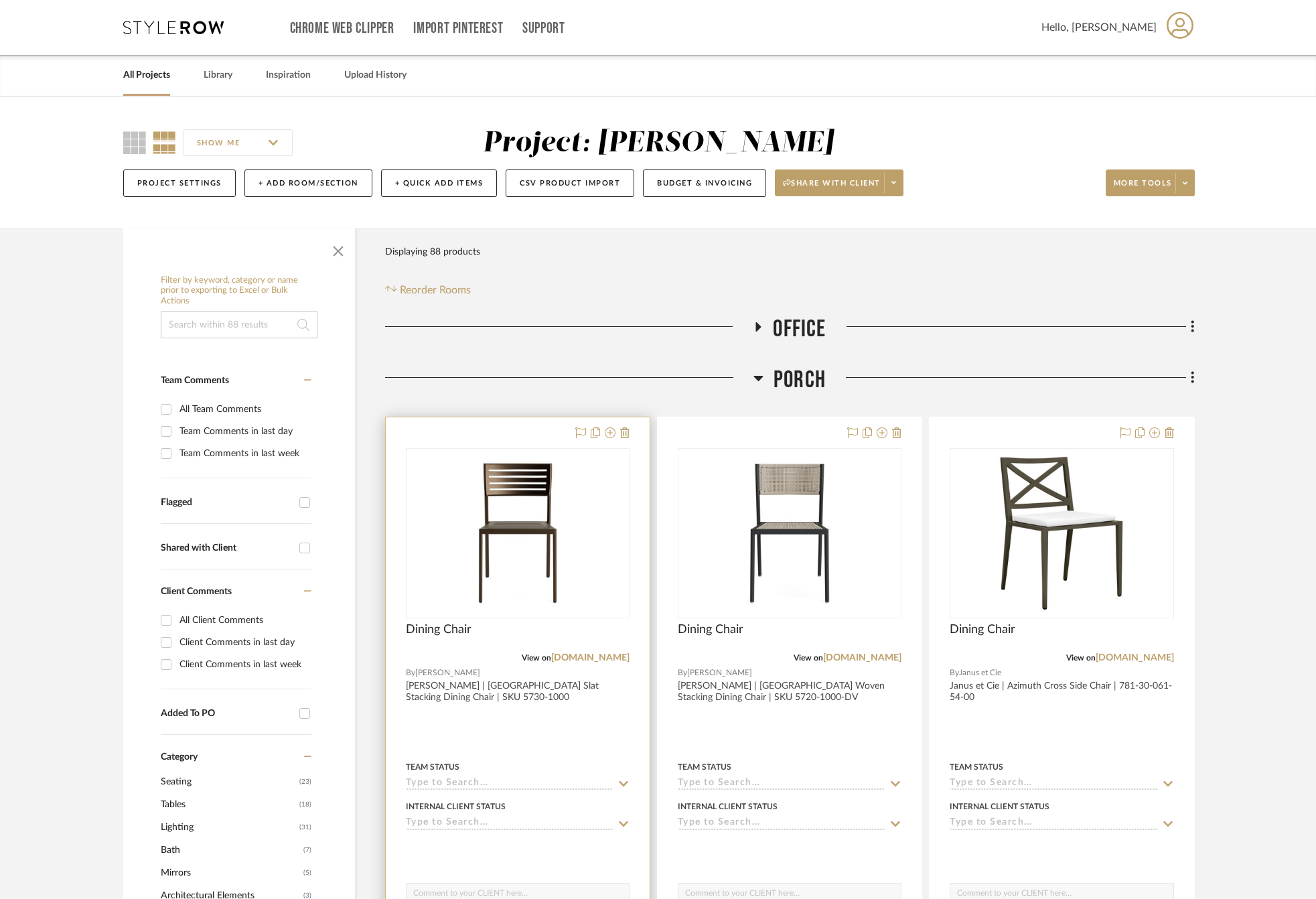
click at [555, 739] on div at bounding box center [517, 710] width 264 height 586
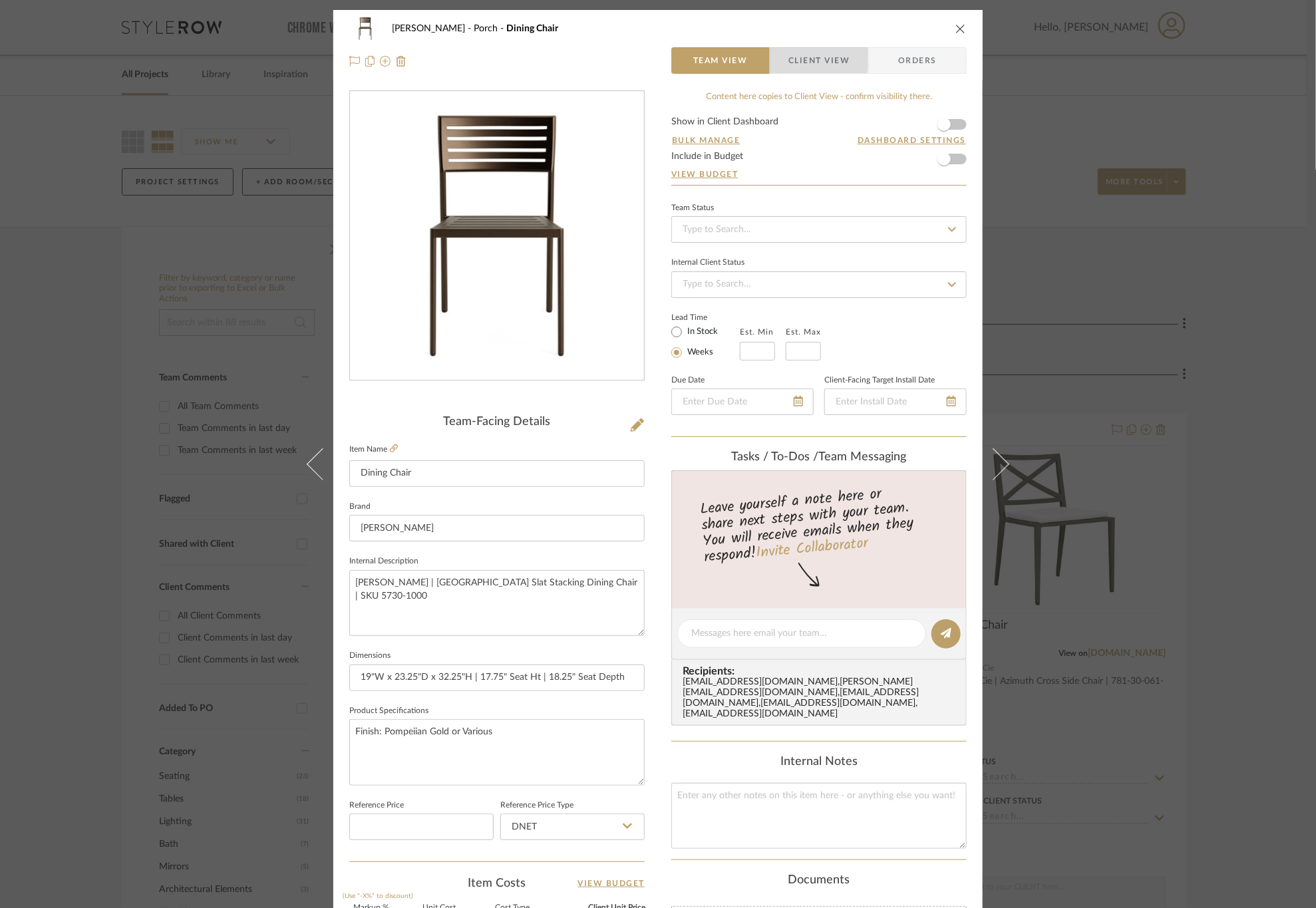
click at [788, 56] on span "Client View" at bounding box center [818, 60] width 61 height 26
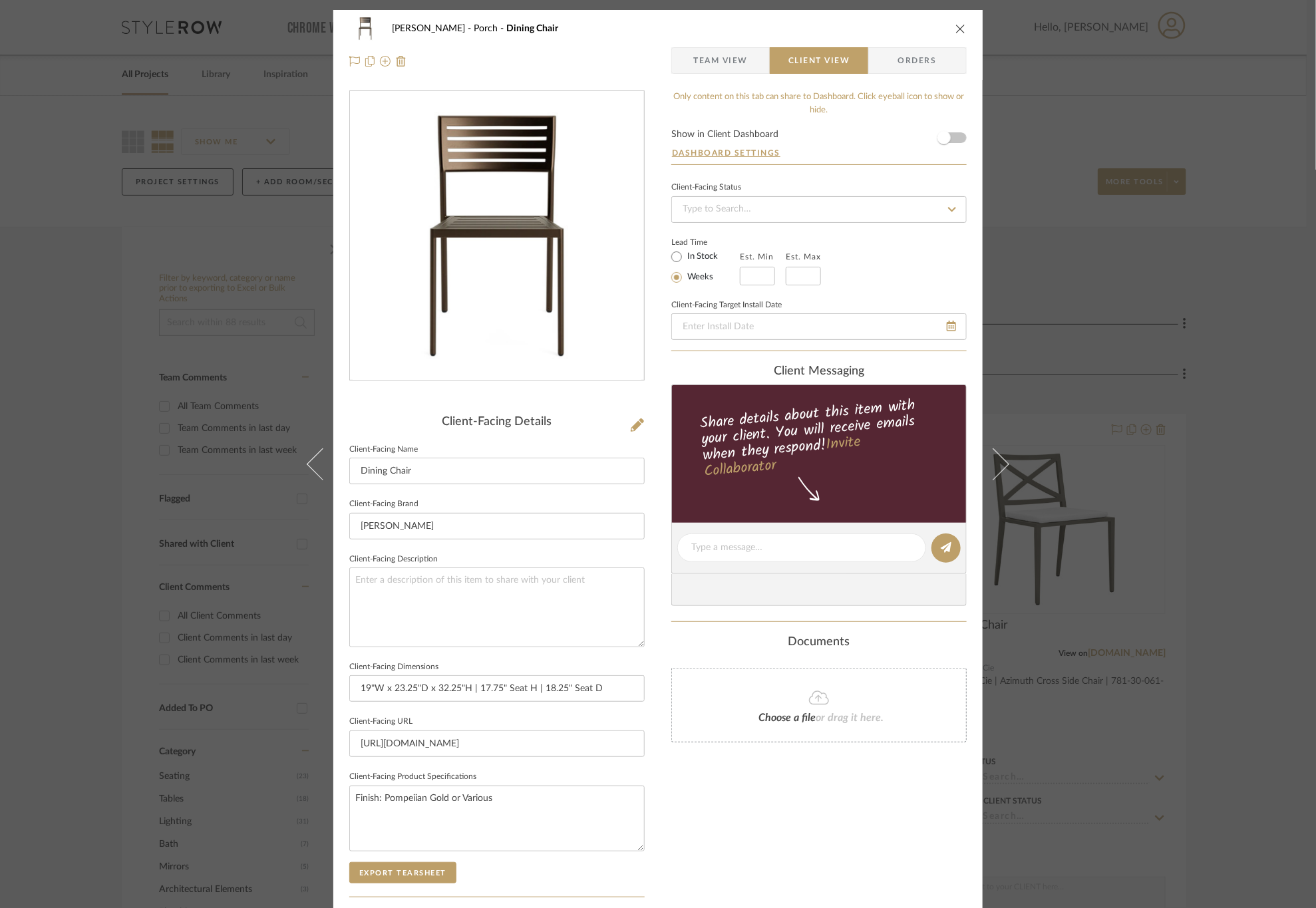
click at [1128, 268] on div "OYER Porch Dining Chair Team View Client View Orders Client-Facing Details Clie…" at bounding box center [658, 454] width 1316 height 908
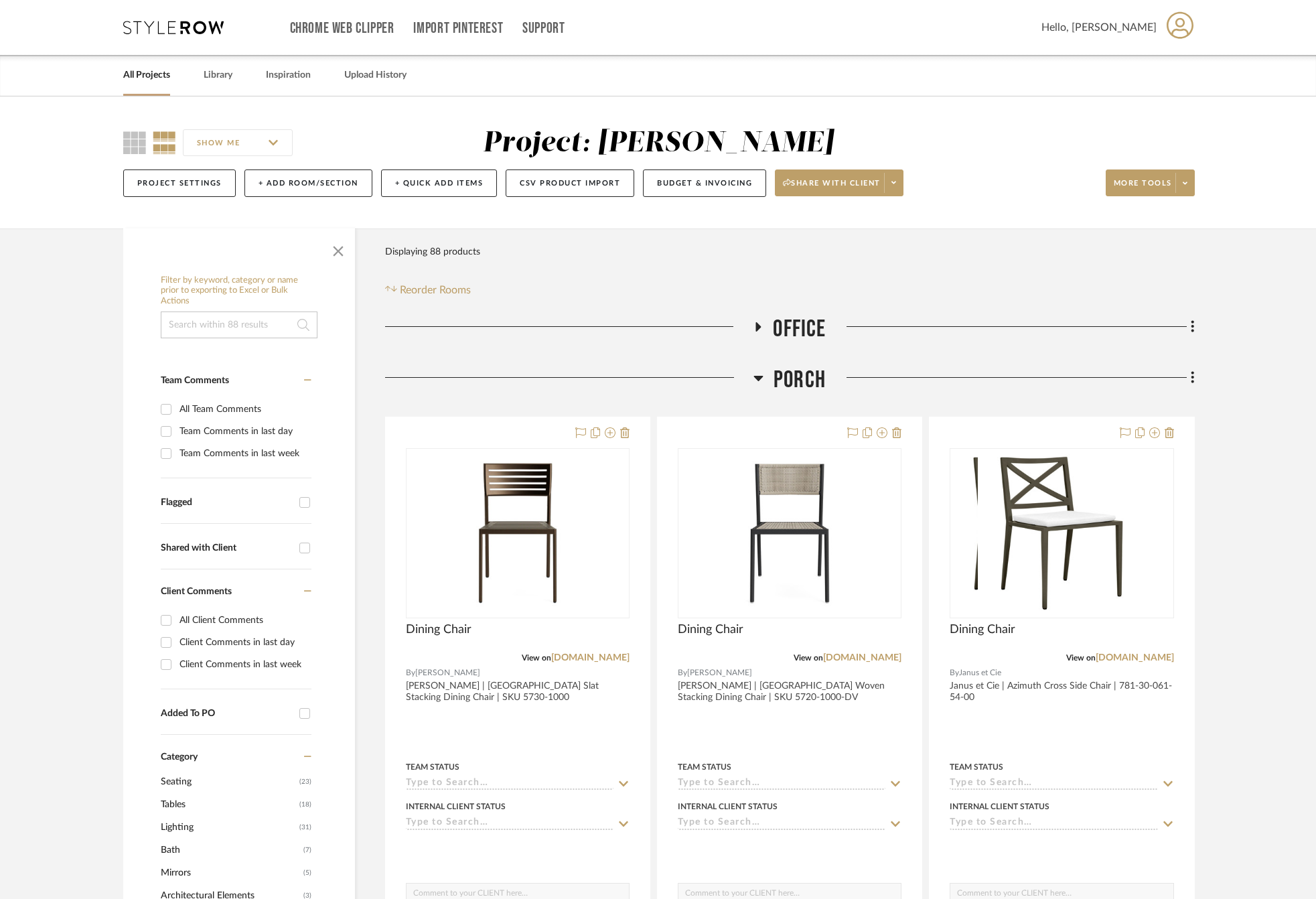
click at [798, 380] on span "Porch" at bounding box center [799, 380] width 52 height 29
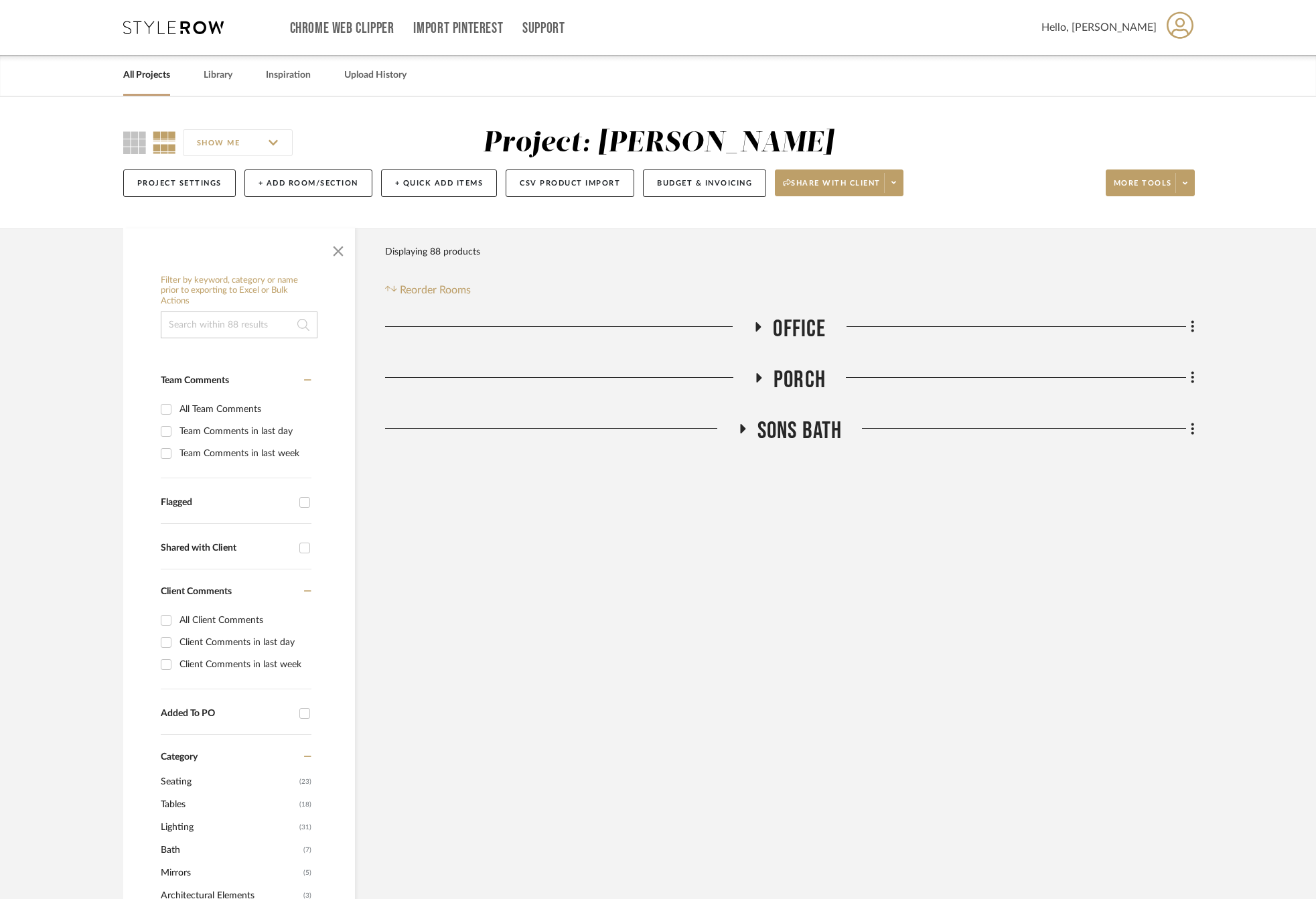
click at [798, 380] on span "Porch" at bounding box center [799, 380] width 52 height 29
